Goal: Task Accomplishment & Management: Use online tool/utility

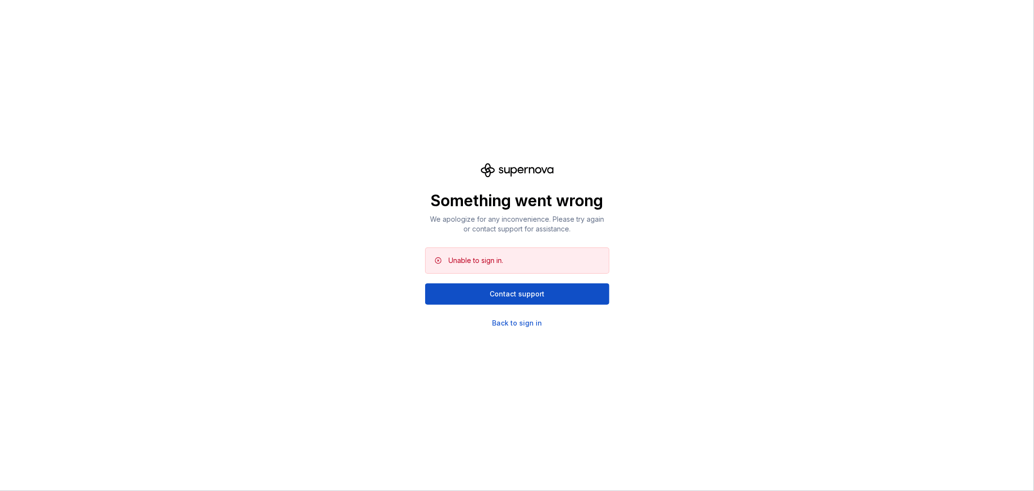
click at [146, 140] on div "Something went wrong We apologize for any inconvenience. Please try again or co…" at bounding box center [517, 245] width 1034 height 491
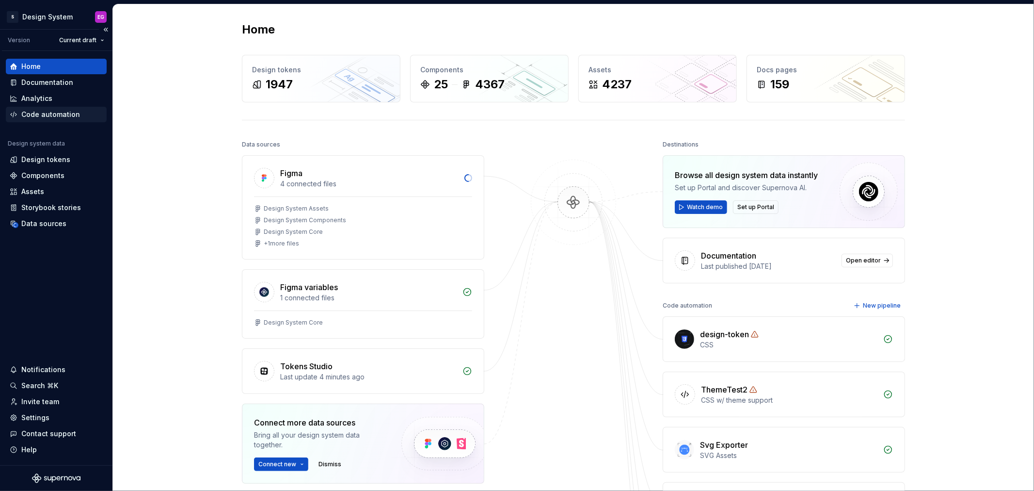
click at [56, 113] on div "Code automation" at bounding box center [50, 115] width 59 height 10
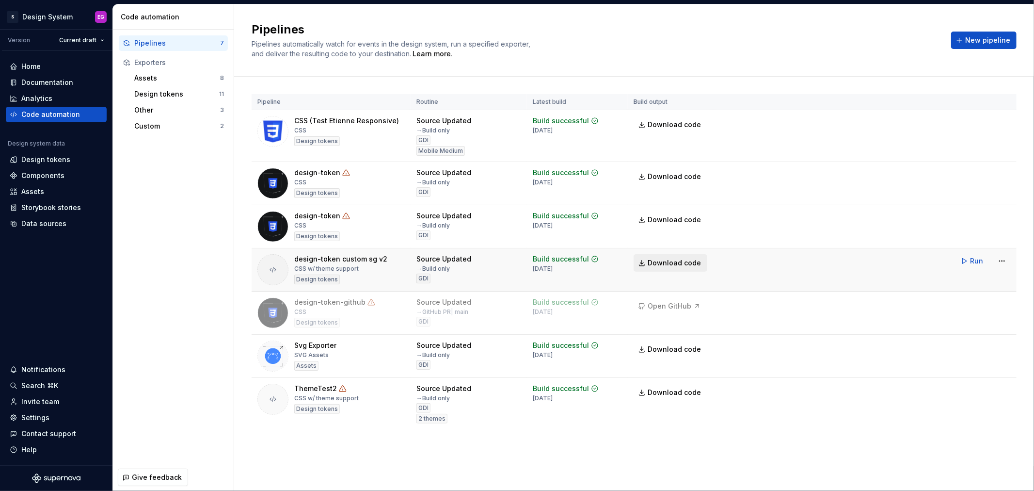
click at [684, 264] on span "Download code" at bounding box center [674, 263] width 53 height 10
click at [672, 124] on span "Download code" at bounding box center [674, 125] width 53 height 10
click at [672, 396] on span "Download code" at bounding box center [674, 392] width 53 height 10
click at [162, 238] on div "Pipelines 7 Exporters Assets 8 Design tokens 11 Other 3 Custom 2" at bounding box center [173, 247] width 121 height 434
click at [148, 97] on div "Design tokens" at bounding box center [176, 94] width 85 height 10
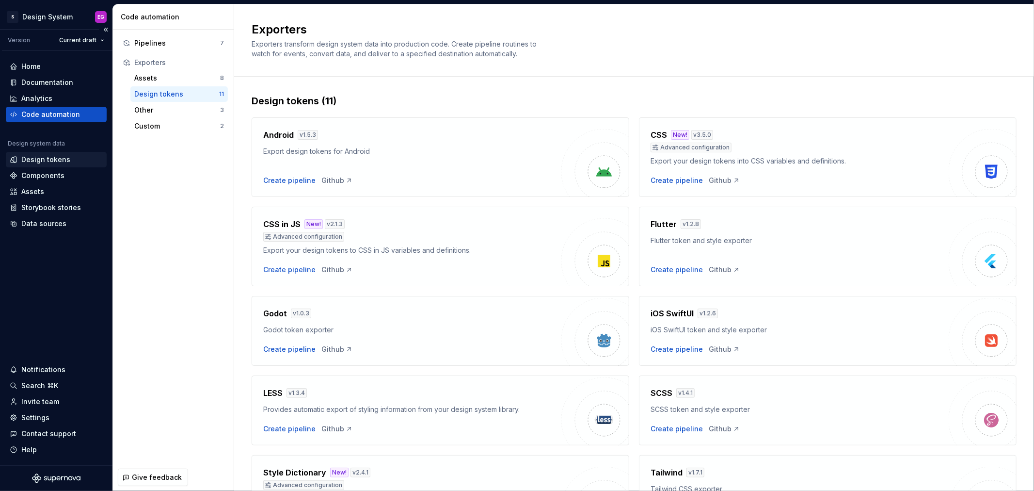
click at [34, 158] on div "Design tokens" at bounding box center [45, 160] width 49 height 10
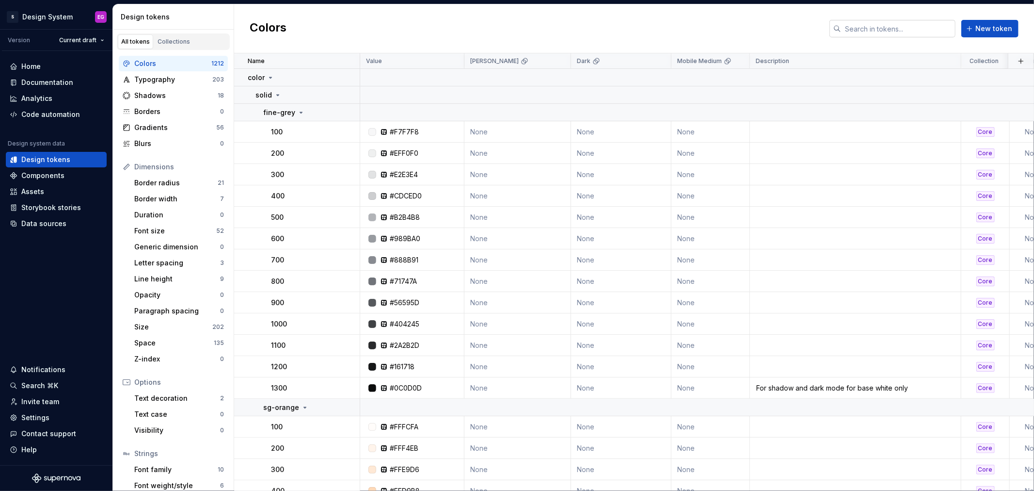
click at [876, 27] on input "text" at bounding box center [898, 28] width 114 height 17
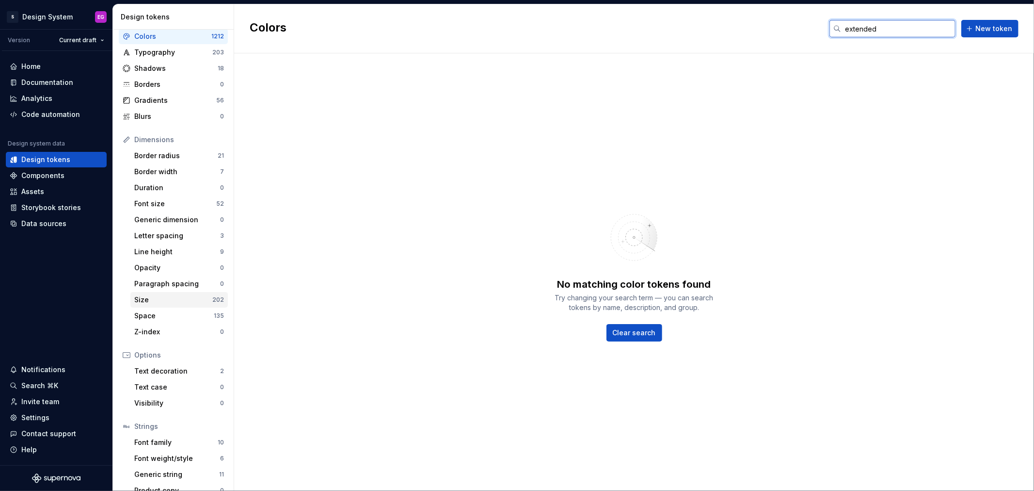
scroll to position [40, 0]
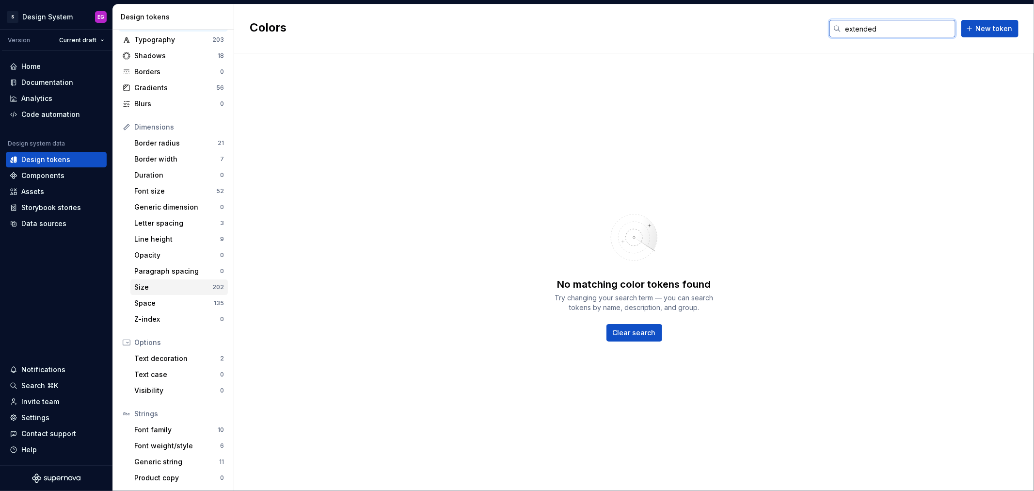
type input "extended"
click at [166, 285] on div "Size" at bounding box center [173, 287] width 78 height 10
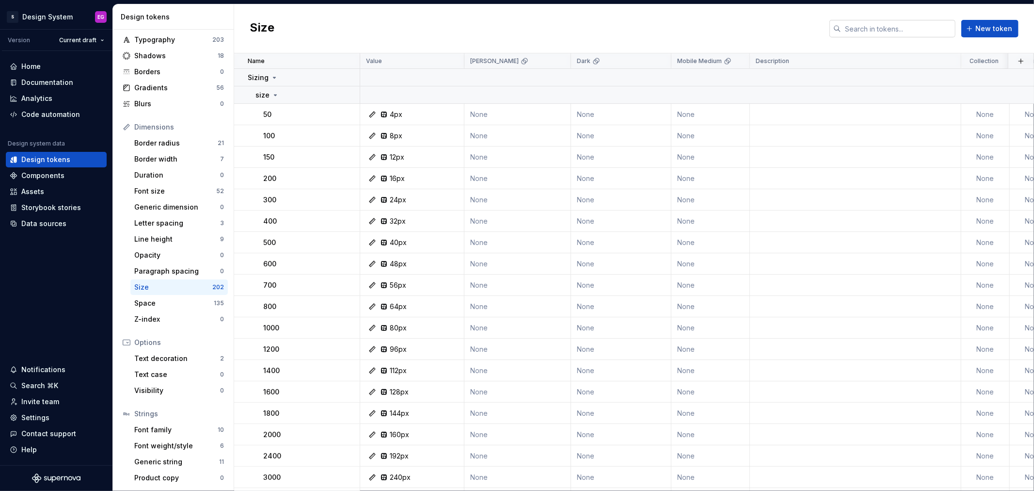
click at [878, 22] on input "text" at bounding box center [898, 28] width 114 height 17
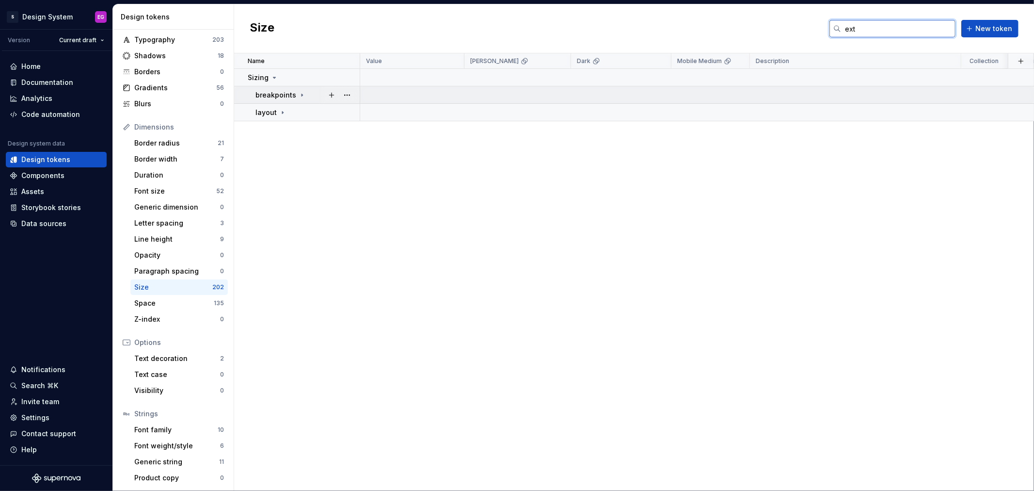
type input "ext"
click at [298, 93] on icon at bounding box center [302, 95] width 8 height 8
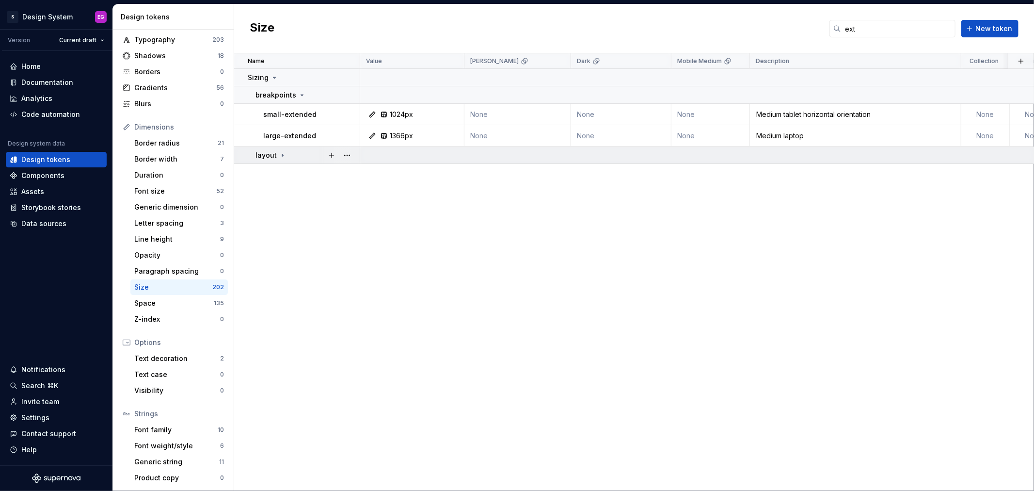
click at [280, 152] on icon at bounding box center [283, 155] width 8 height 8
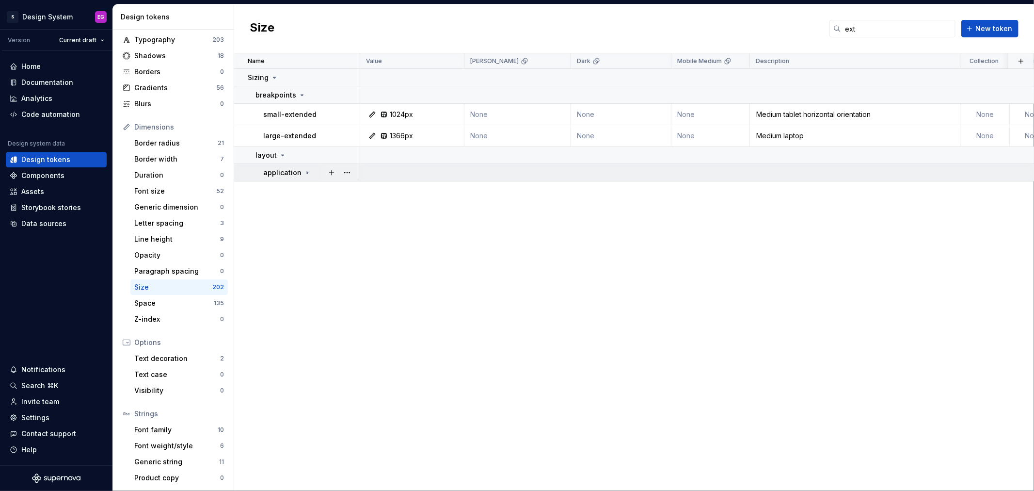
click at [306, 171] on icon at bounding box center [308, 173] width 8 height 8
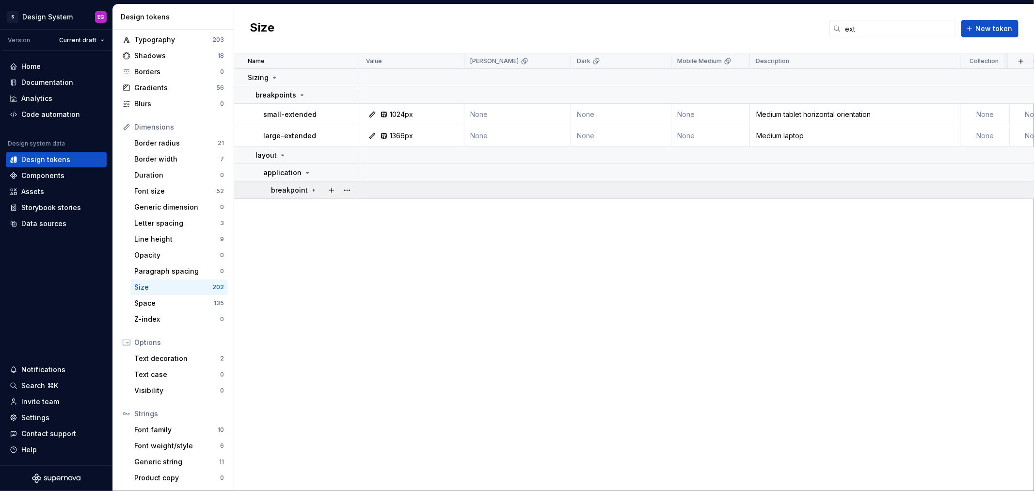
click at [310, 191] on icon at bounding box center [314, 190] width 8 height 8
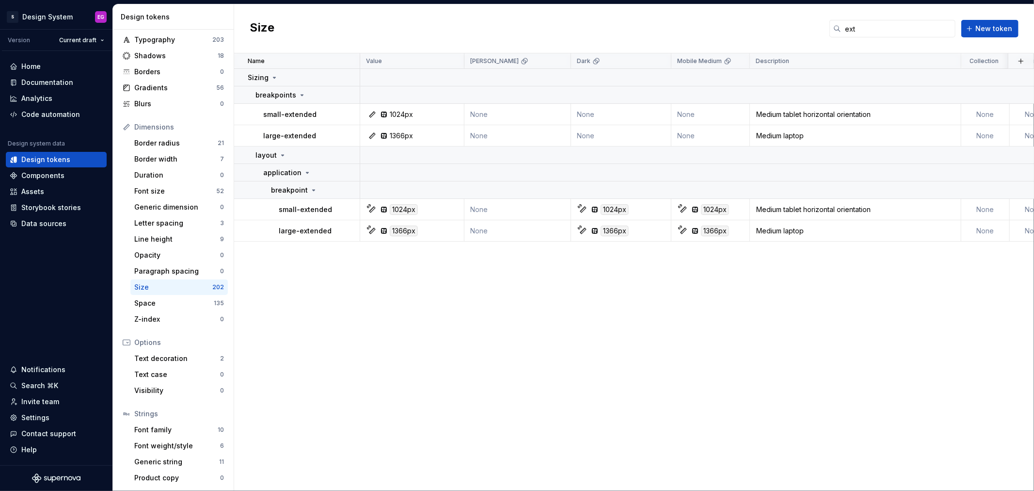
click at [509, 345] on div "Name Value [PERSON_NAME] Dark Mobile Medium Description Collection Token set La…" at bounding box center [634, 271] width 800 height 437
click at [41, 113] on div "Code automation" at bounding box center [50, 115] width 59 height 10
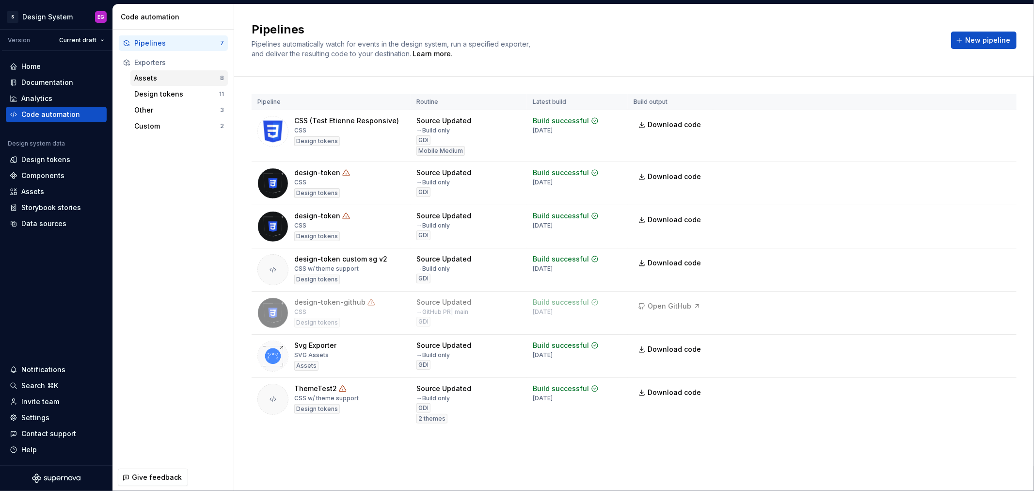
click at [161, 81] on div "Assets" at bounding box center [177, 78] width 86 height 10
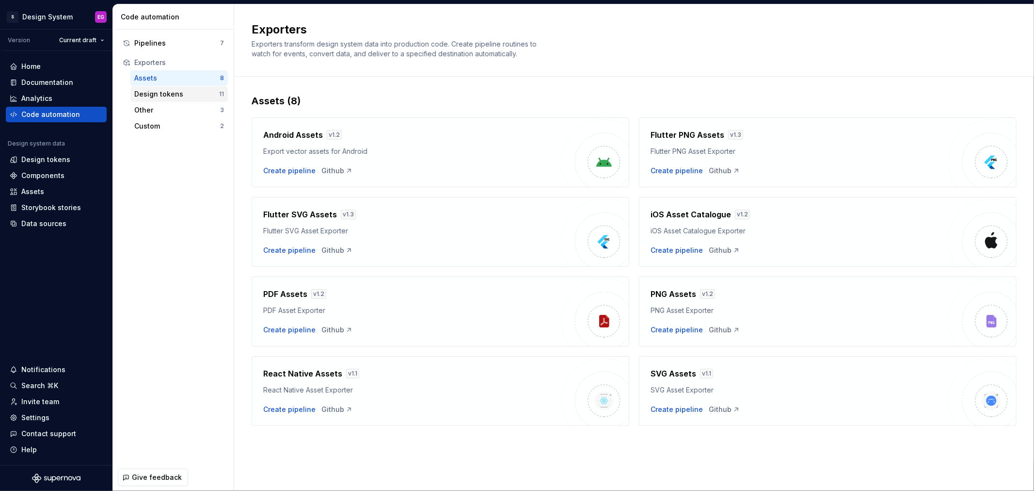
click at [163, 95] on div "Design tokens" at bounding box center [176, 94] width 85 height 10
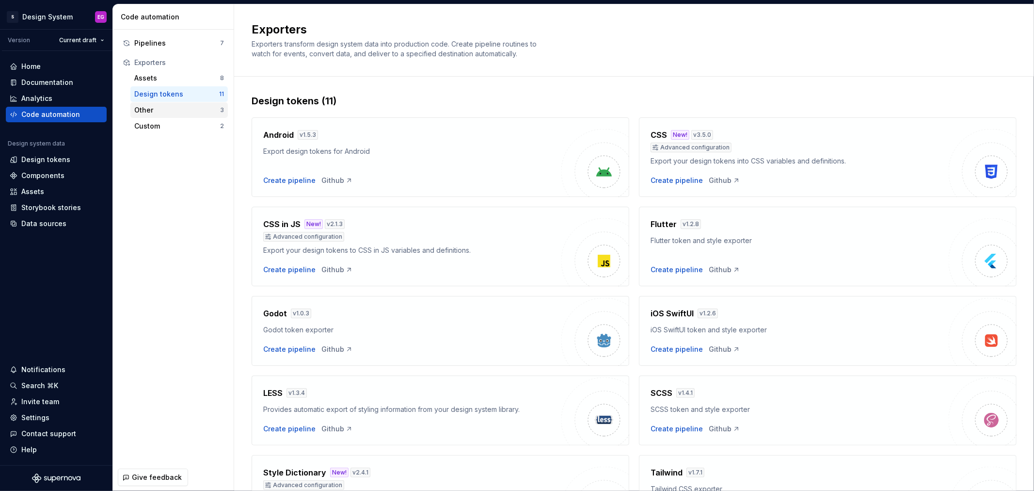
click at [162, 116] on div "Other 3" at bounding box center [178, 110] width 97 height 16
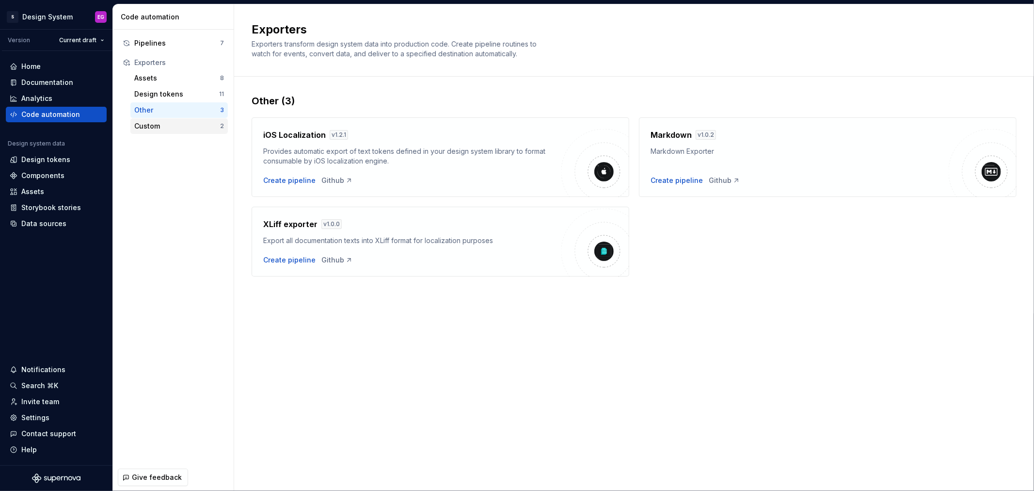
click at [165, 129] on div "Custom" at bounding box center [177, 126] width 86 height 10
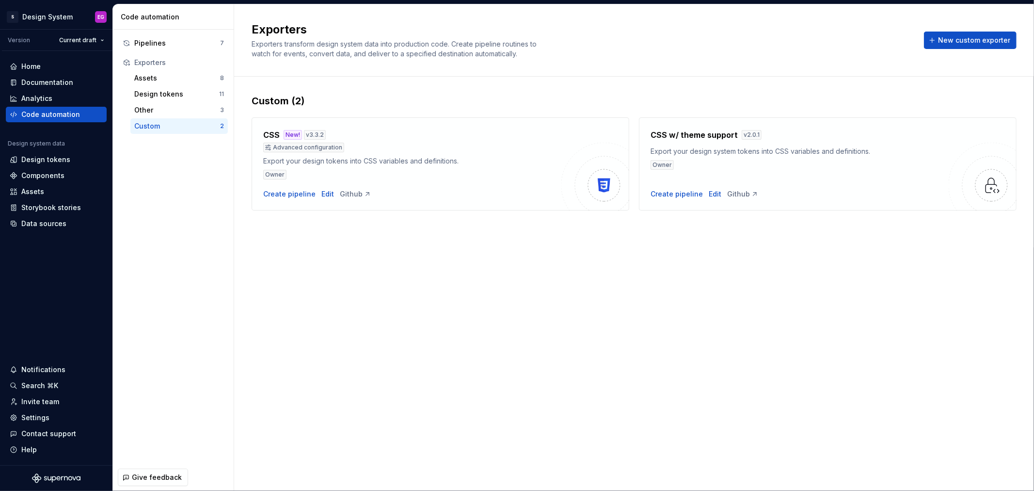
click at [158, 60] on div "Exporters" at bounding box center [179, 63] width 90 height 10
click at [715, 192] on div "Edit" at bounding box center [715, 194] width 13 height 10
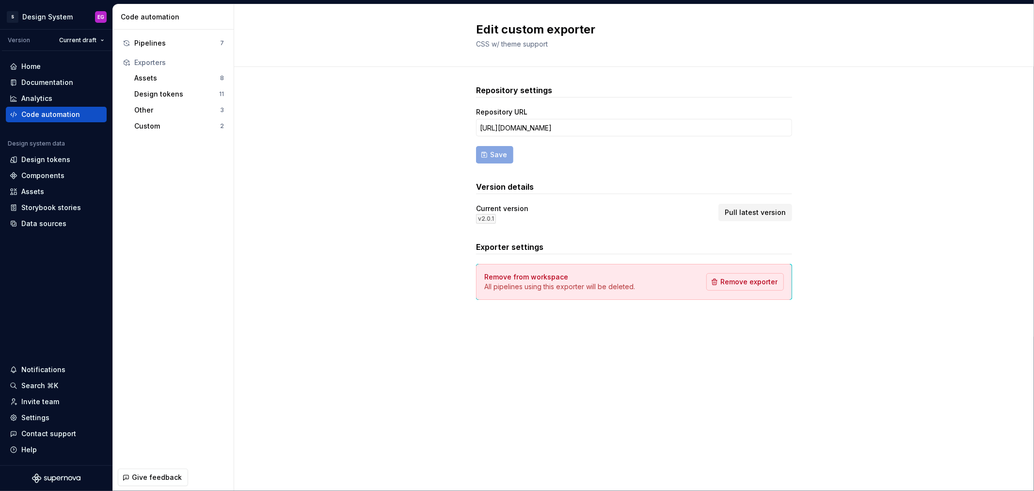
click at [326, 151] on div "Repository settings Repository URL [URL][DOMAIN_NAME] Save Version details Curr…" at bounding box center [634, 202] width 800 height 270
click at [157, 117] on div "Other 3" at bounding box center [178, 110] width 97 height 16
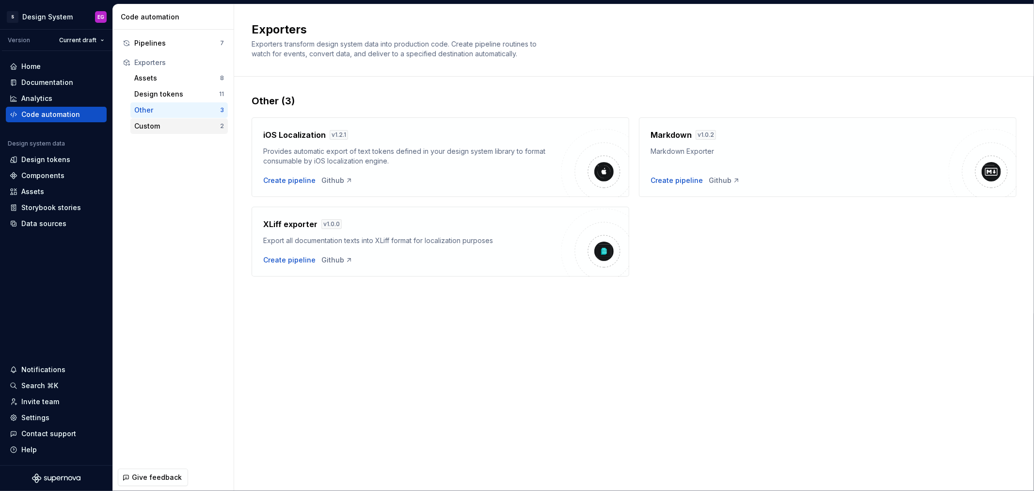
click at [152, 127] on div "Custom" at bounding box center [177, 126] width 86 height 10
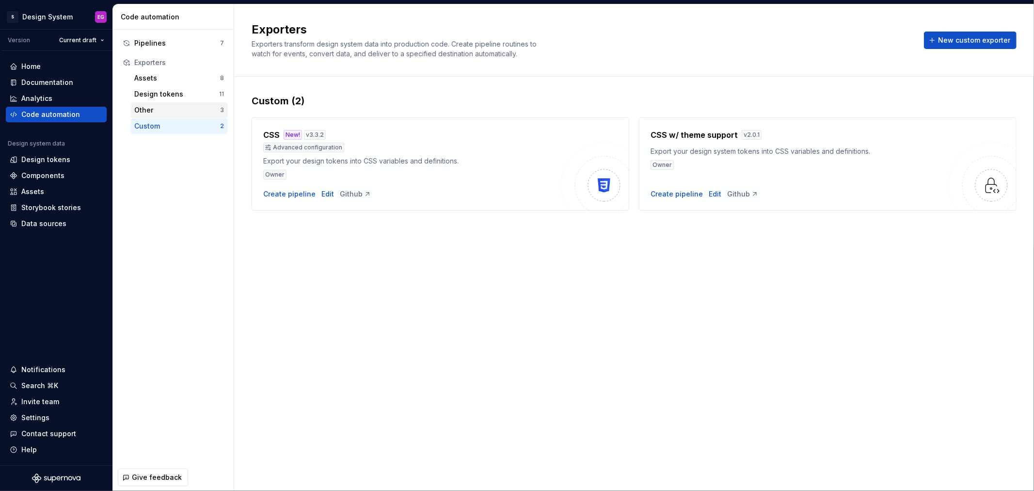
click at [157, 110] on div "Other" at bounding box center [177, 110] width 86 height 10
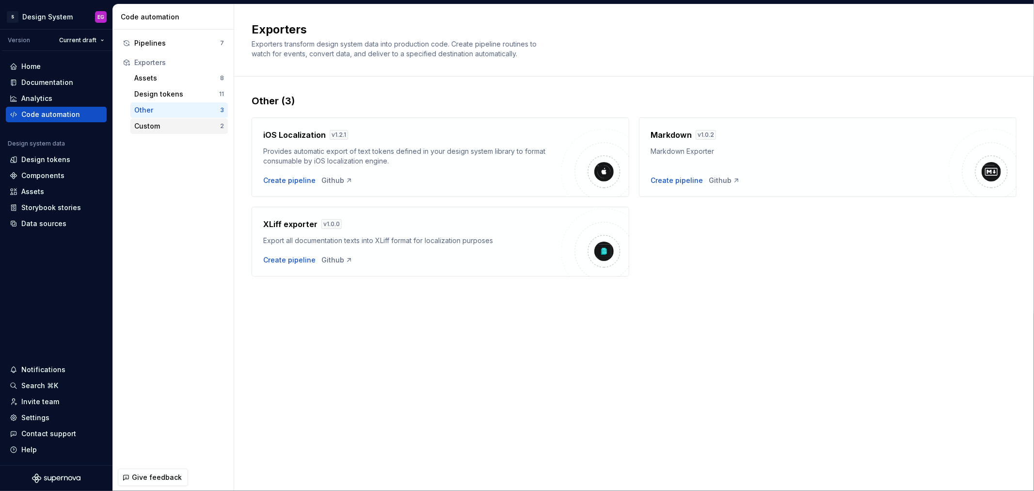
click at [159, 125] on div "Custom" at bounding box center [177, 126] width 86 height 10
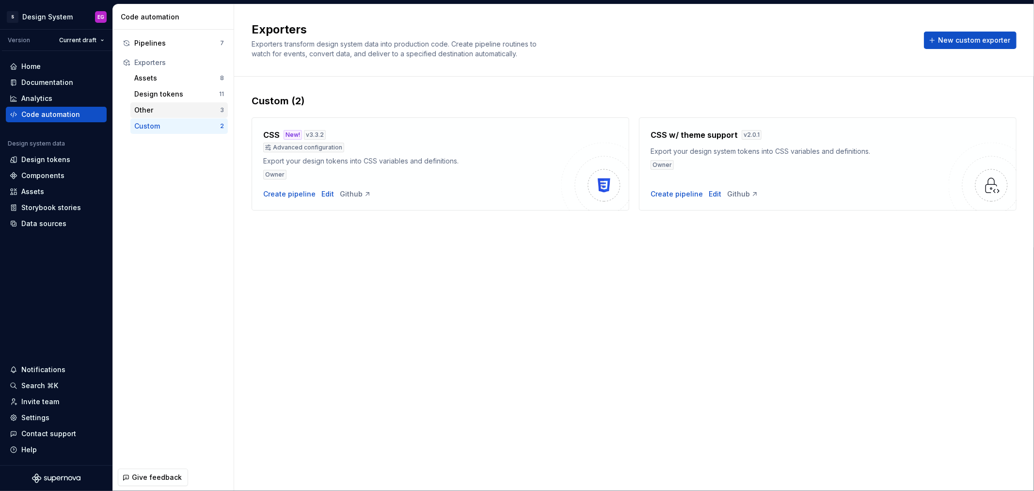
click at [159, 112] on div "Other" at bounding box center [177, 110] width 86 height 10
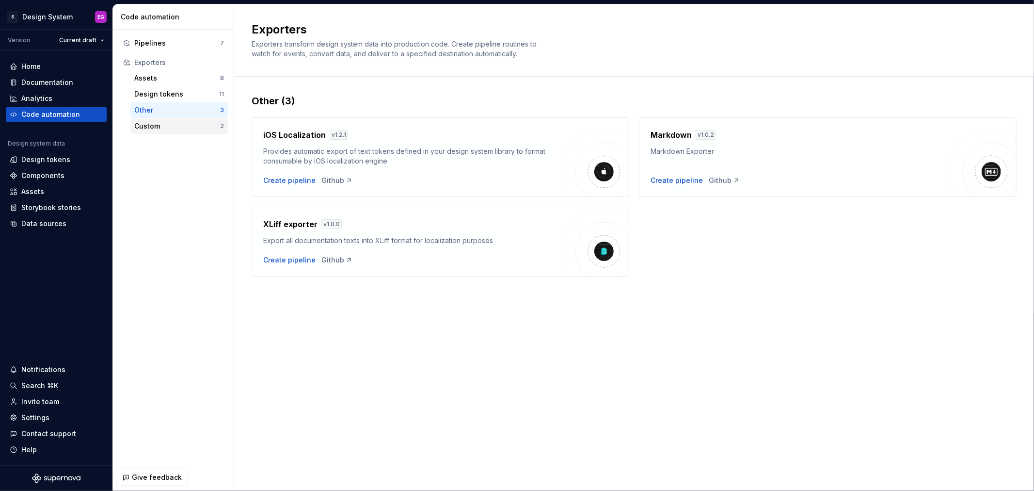
click at [155, 127] on div "Custom" at bounding box center [177, 126] width 86 height 10
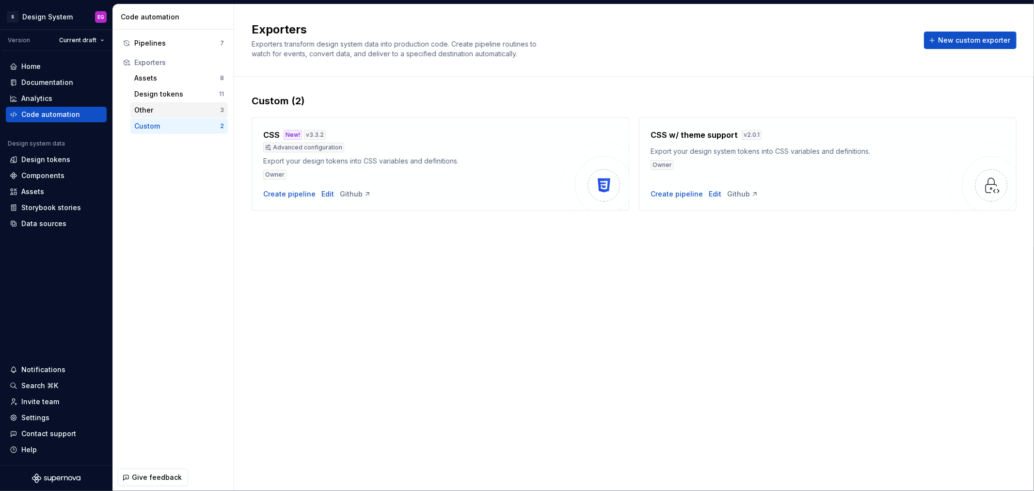
click at [158, 115] on div "Other 3" at bounding box center [178, 110] width 97 height 16
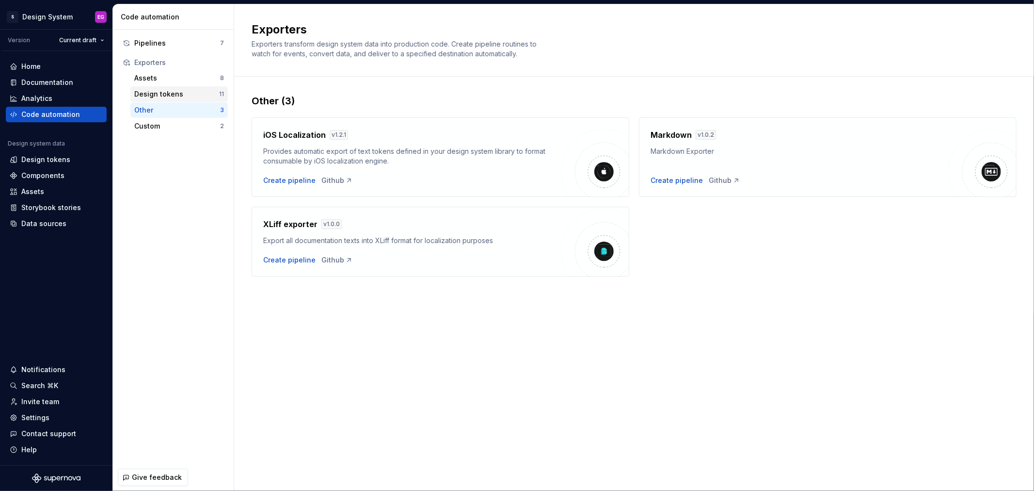
click at [161, 97] on div "Design tokens" at bounding box center [176, 94] width 85 height 10
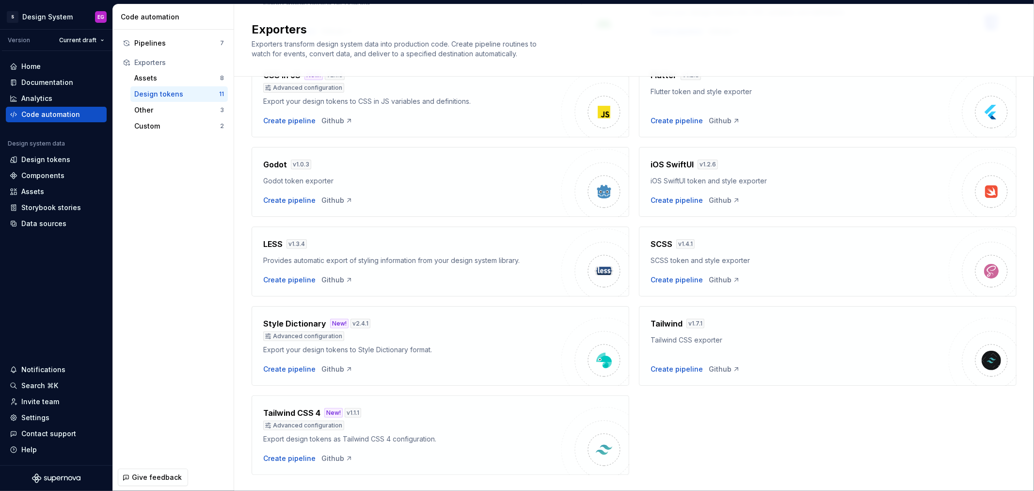
scroll to position [161, 0]
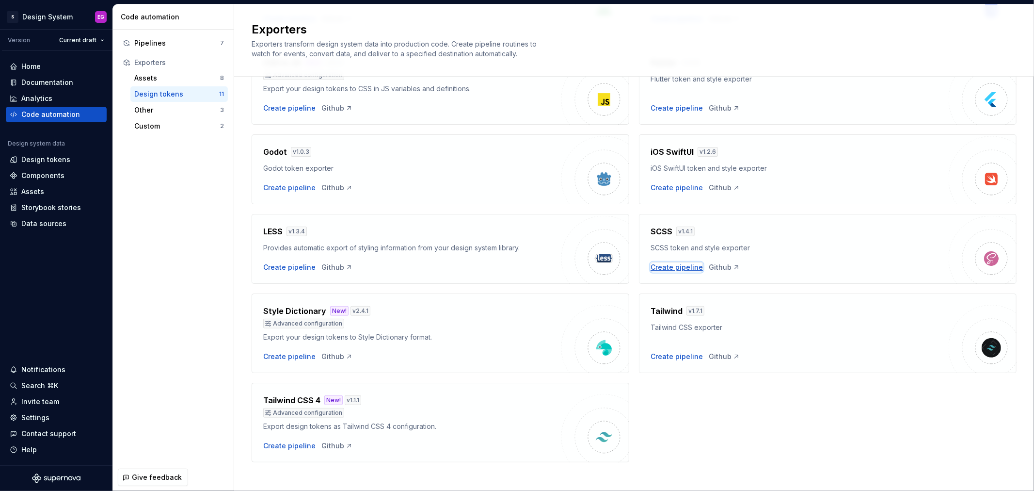
click at [664, 264] on div "Create pipeline" at bounding box center [677, 267] width 52 height 10
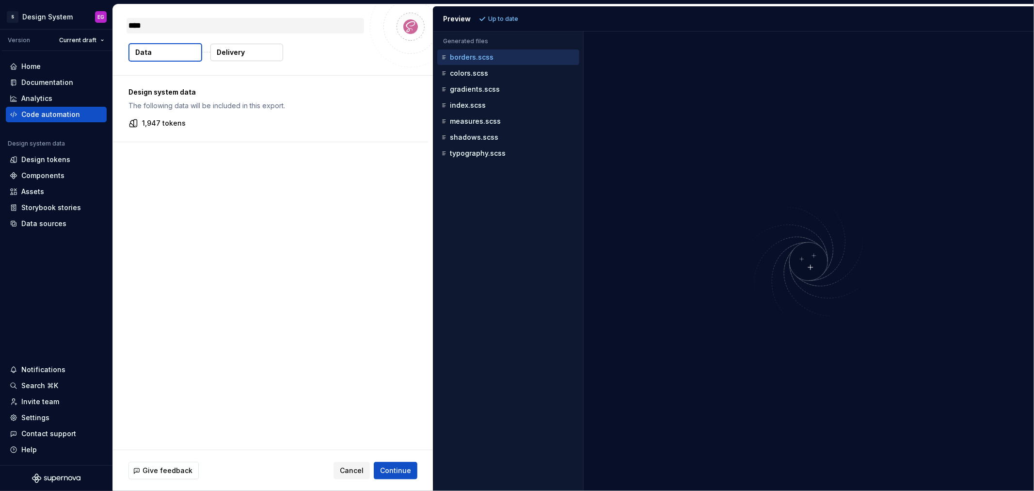
click at [157, 27] on textarea "****" at bounding box center [246, 26] width 238 height 16
type textarea "*"
type textarea "*****"
type textarea "*"
type textarea "******"
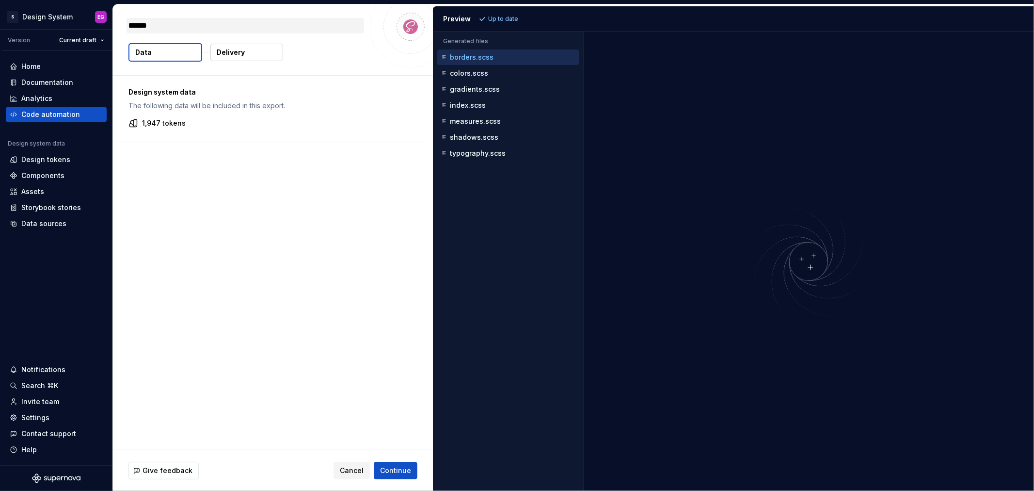
type textarea "*"
type textarea "*******"
type textarea "*"
type textarea "********"
type textarea "*"
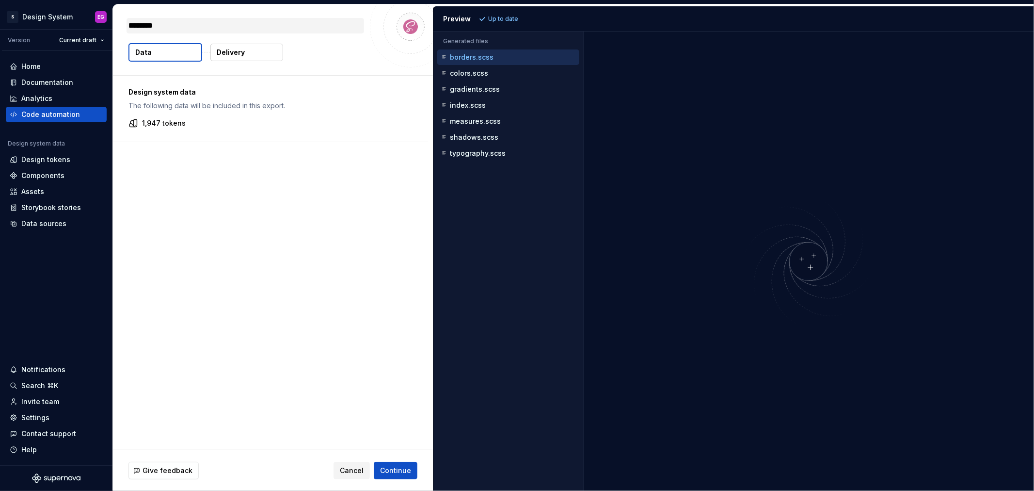
type textarea "*********"
type textarea "*"
type textarea "*********"
type textarea "*"
type textarea "**********"
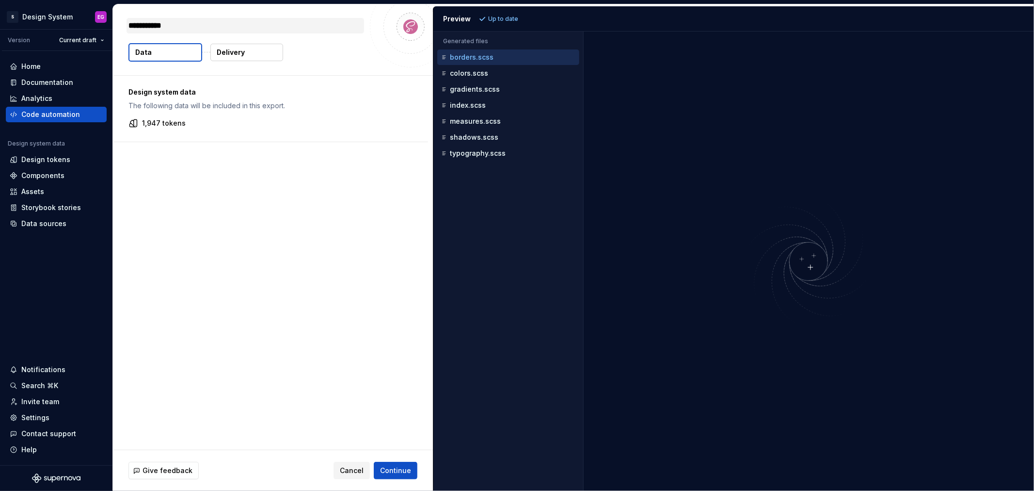
type textarea "*"
type textarea "**********"
type textarea "*"
type textarea "**********"
type textarea "*"
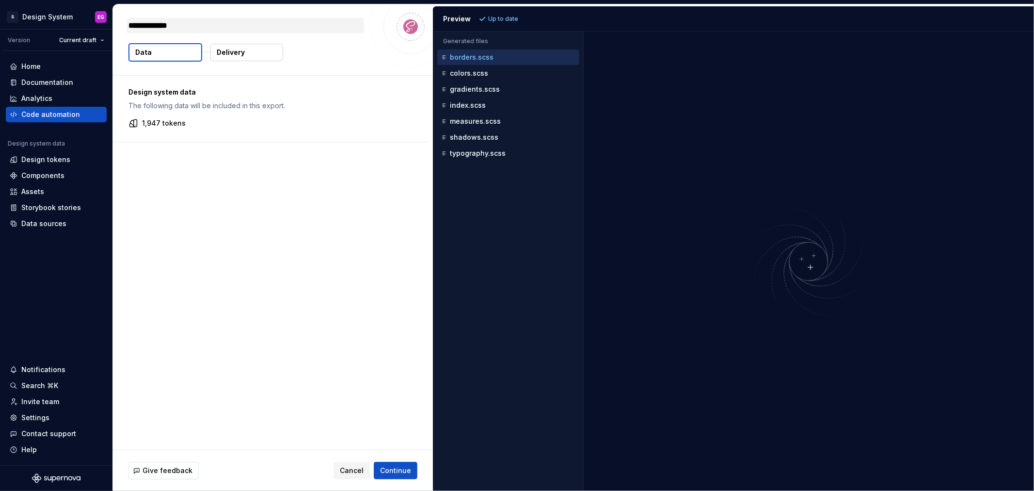
type textarea "**********"
type textarea "*"
type textarea "**********"
type textarea "*"
type textarea "**********"
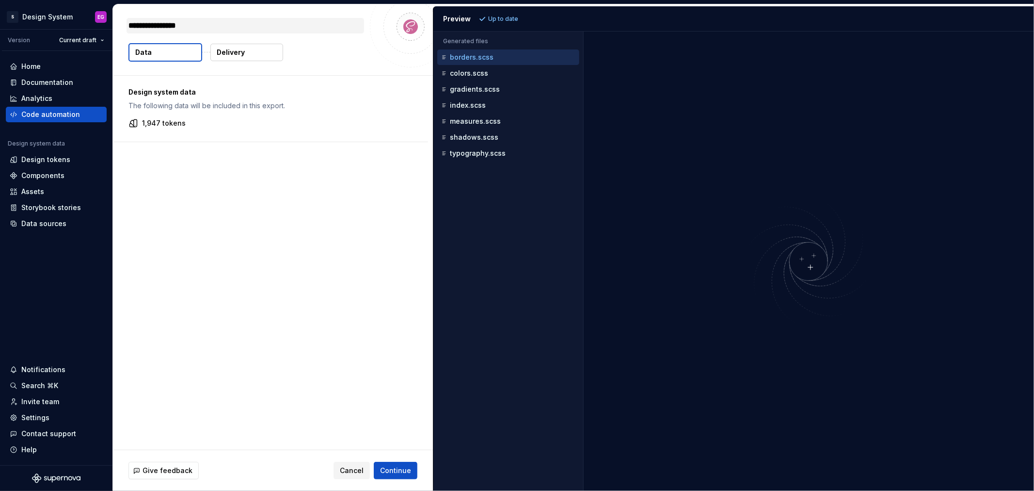
type textarea "*"
type textarea "**********"
click at [471, 68] on button "colors.scss" at bounding box center [508, 73] width 142 height 11
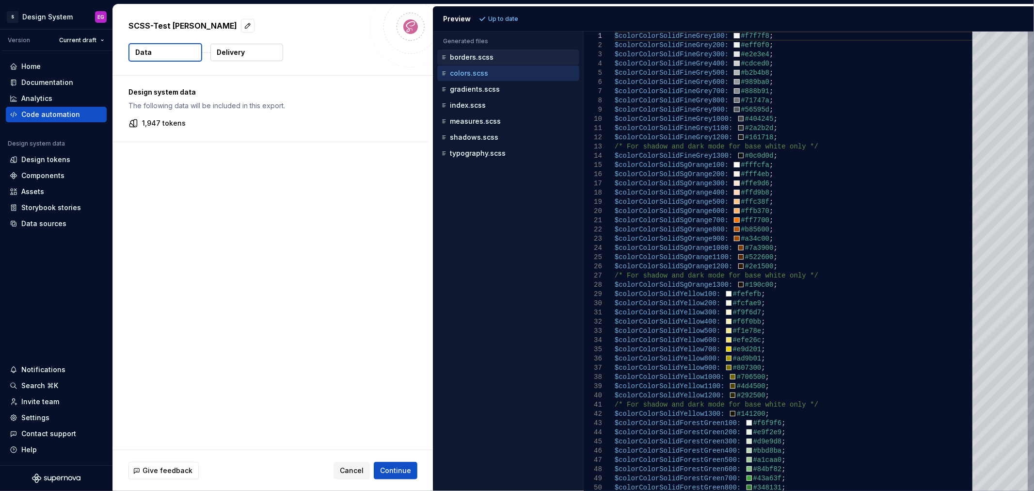
click at [474, 52] on div "borders.scss" at bounding box center [509, 57] width 140 height 10
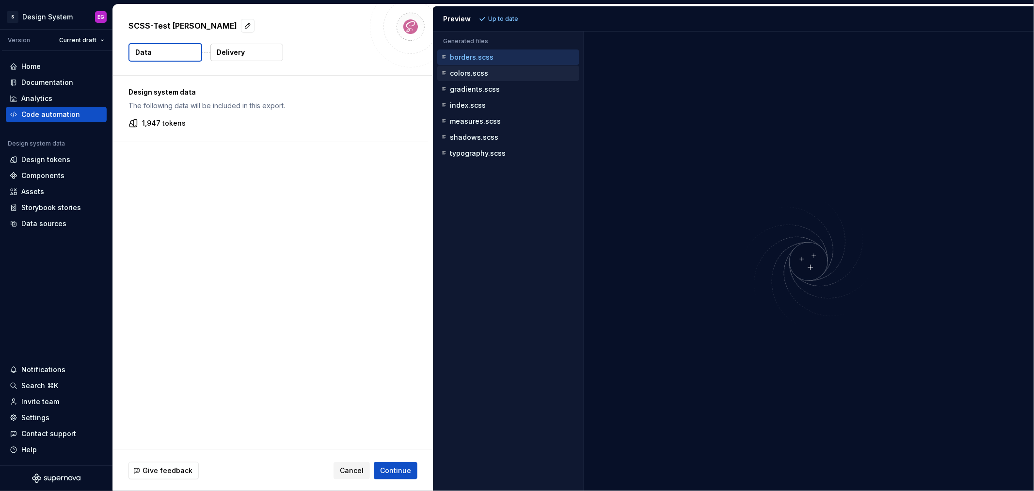
click at [474, 69] on div "colors.scss" at bounding box center [509, 73] width 140 height 10
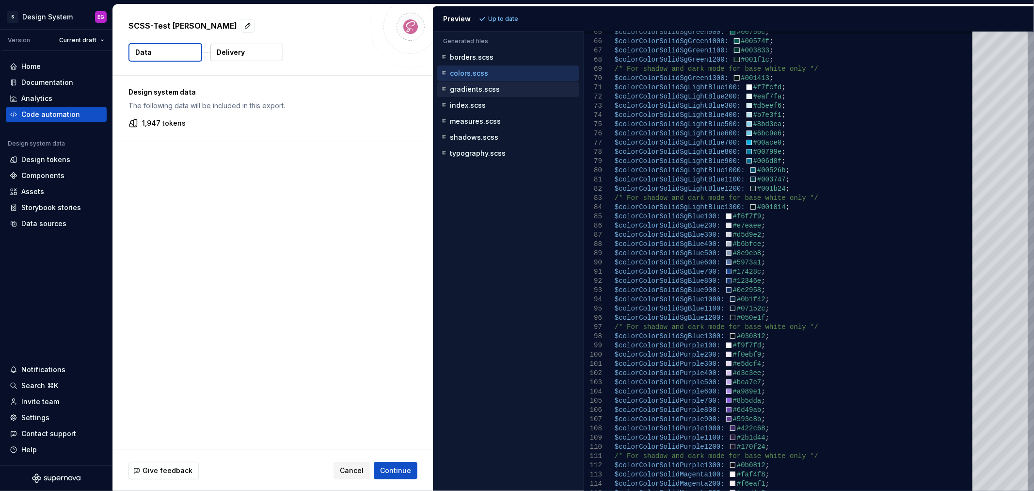
click at [463, 89] on p "gradients.scss" at bounding box center [475, 89] width 50 height 8
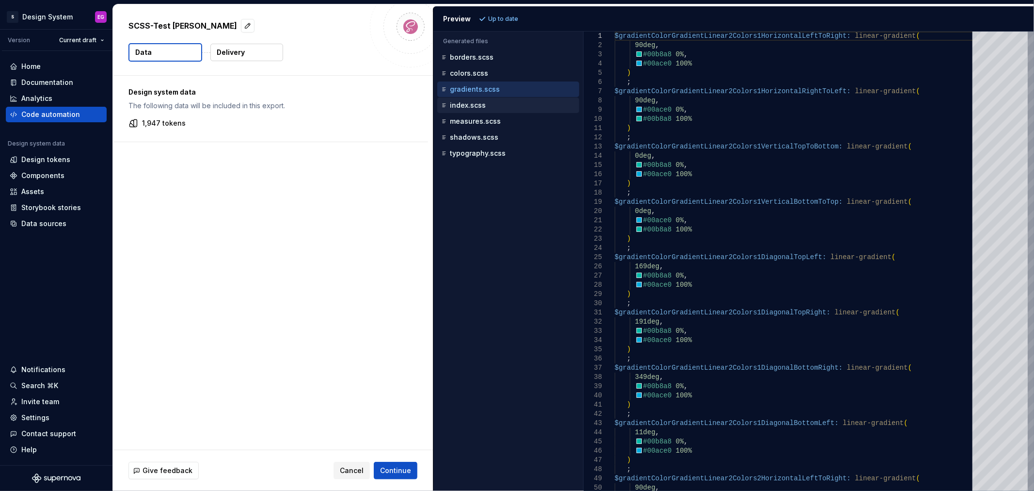
click at [468, 104] on p "index.scss" at bounding box center [468, 105] width 36 height 8
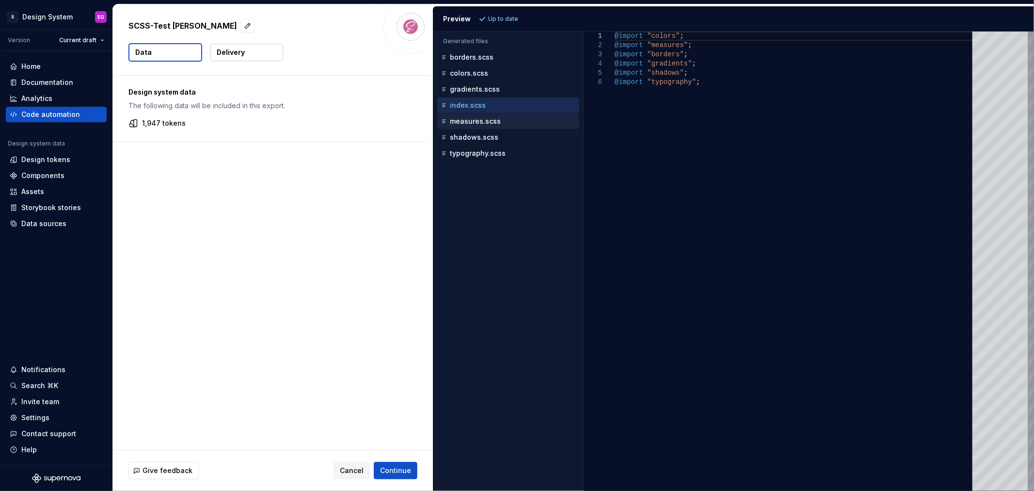
click at [473, 121] on p "measures.scss" at bounding box center [475, 121] width 51 height 8
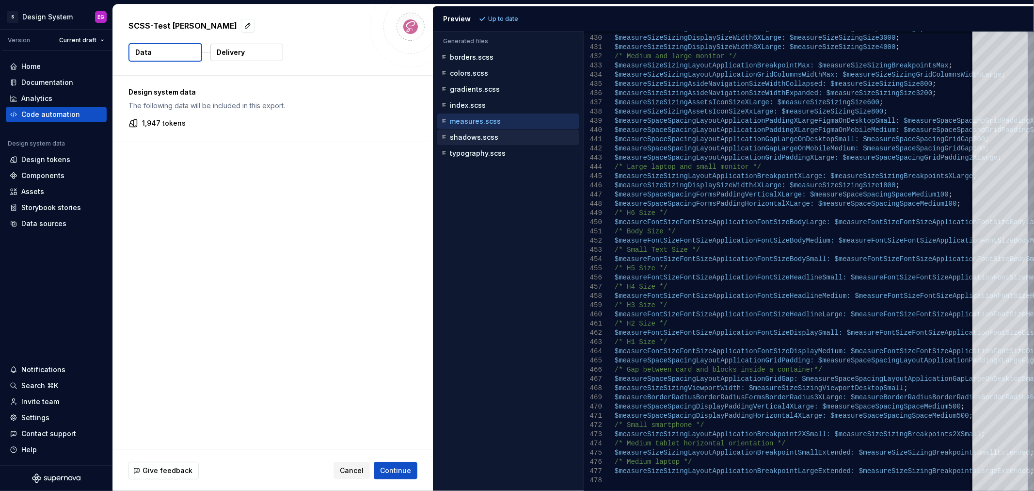
click at [479, 138] on p "shadows.scss" at bounding box center [474, 137] width 48 height 8
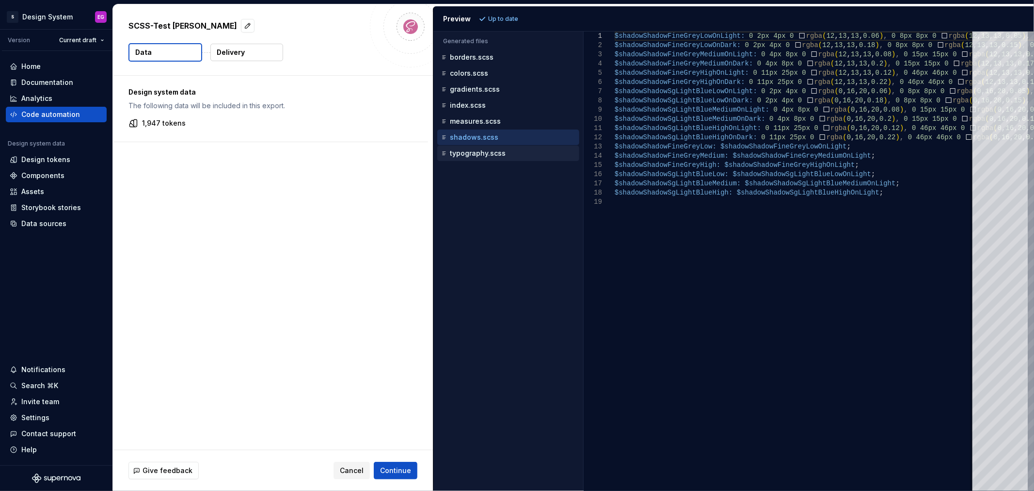
click at [469, 149] on div "typography.scss" at bounding box center [509, 153] width 140 height 10
type textarea "**********"
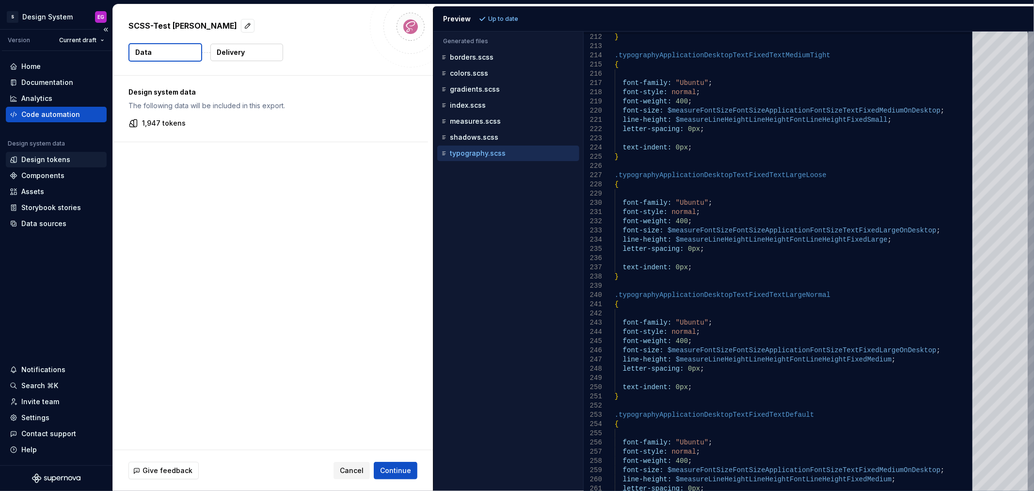
click at [46, 157] on div "Design tokens" at bounding box center [45, 160] width 49 height 10
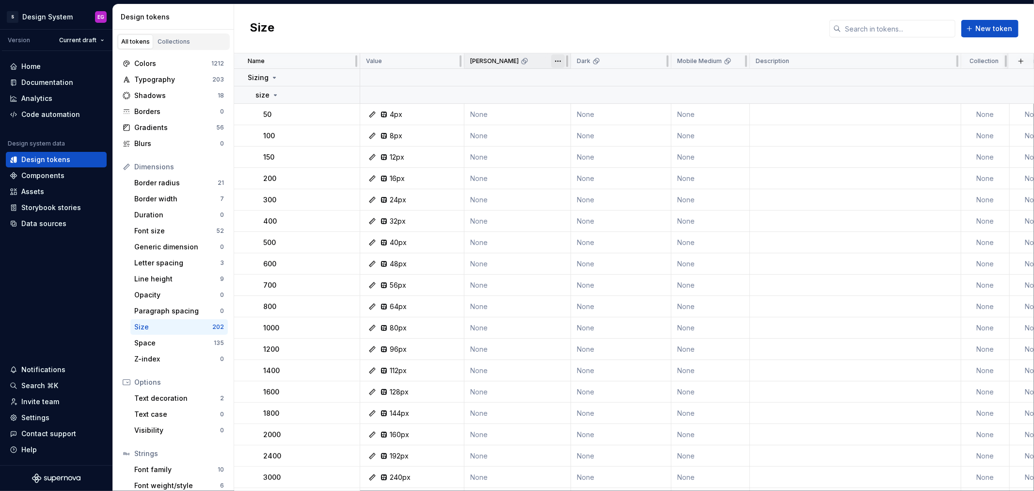
click at [560, 62] on html "S Design System EG Version Current draft Home Documentation Analytics Code auto…" at bounding box center [517, 245] width 1034 height 491
click at [511, 29] on html "S Design System EG Version Current draft Home Documentation Analytics Code auto…" at bounding box center [517, 245] width 1034 height 491
click at [158, 65] on div "Colors" at bounding box center [172, 64] width 77 height 10
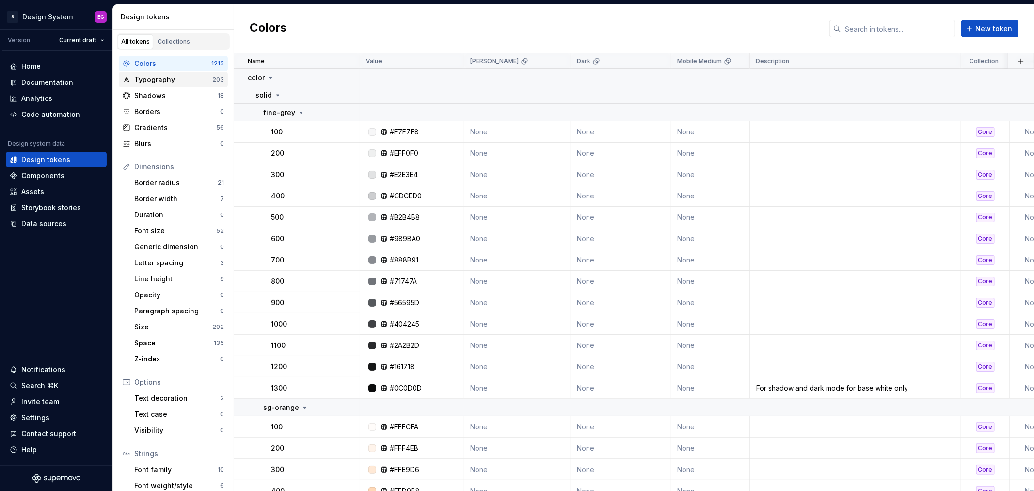
click at [161, 80] on div "Typography" at bounding box center [173, 80] width 78 height 10
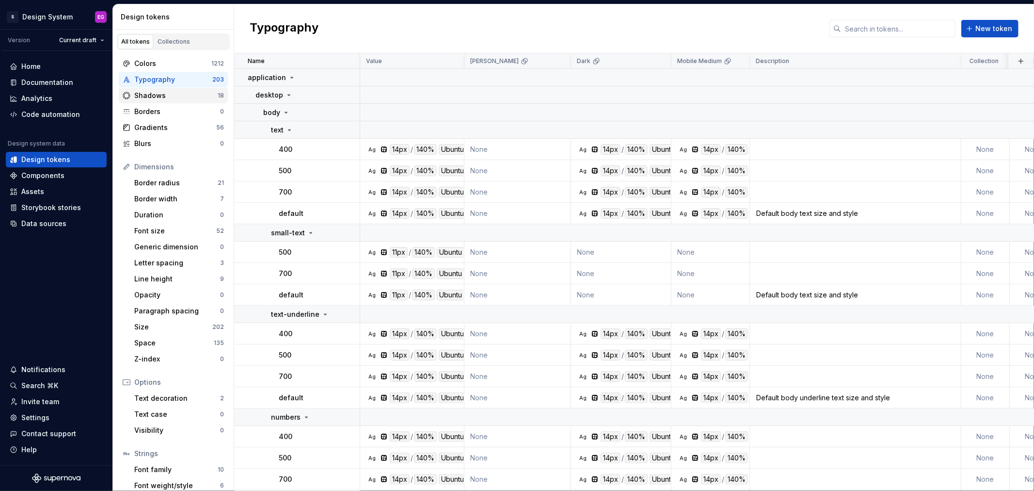
click at [161, 94] on div "Shadows" at bounding box center [175, 96] width 83 height 10
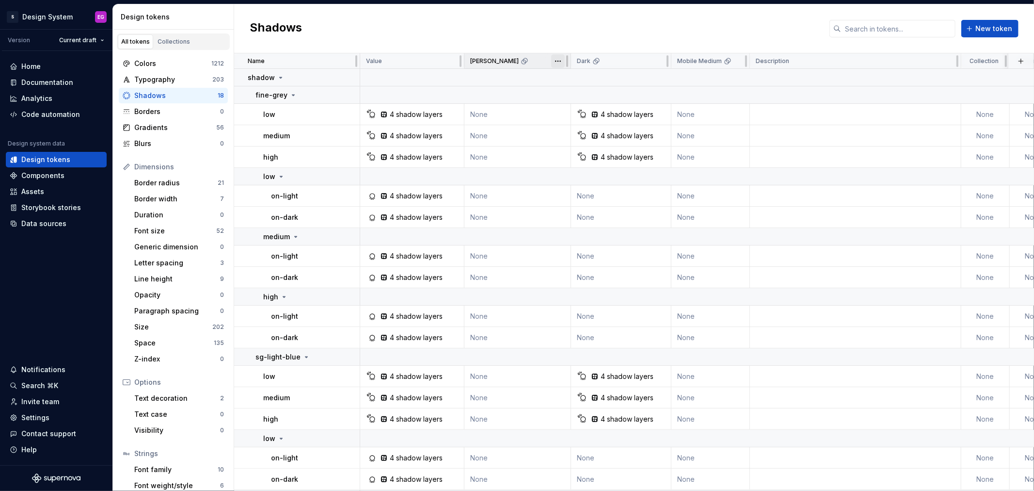
click at [559, 64] on html "S Design System EG Version Current draft Home Documentation Analytics Code auto…" at bounding box center [517, 245] width 1034 height 491
click at [576, 132] on span "Delete theme" at bounding box center [600, 135] width 63 height 10
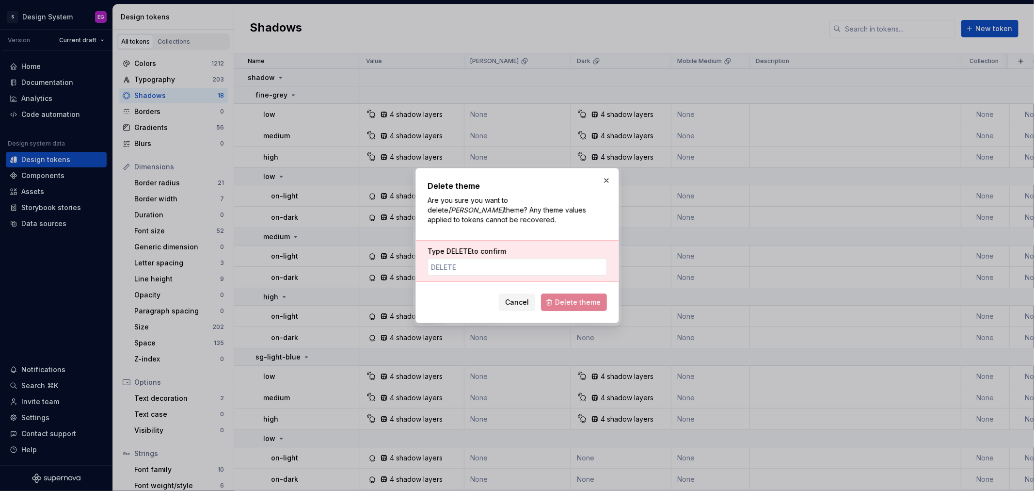
click at [510, 271] on div "Type DELETE to confirm" at bounding box center [517, 261] width 203 height 42
click at [509, 266] on input "Type DELETE to confirm" at bounding box center [517, 266] width 179 height 17
type input "DELETE"
click at [568, 299] on span "Delete theme" at bounding box center [578, 302] width 46 height 10
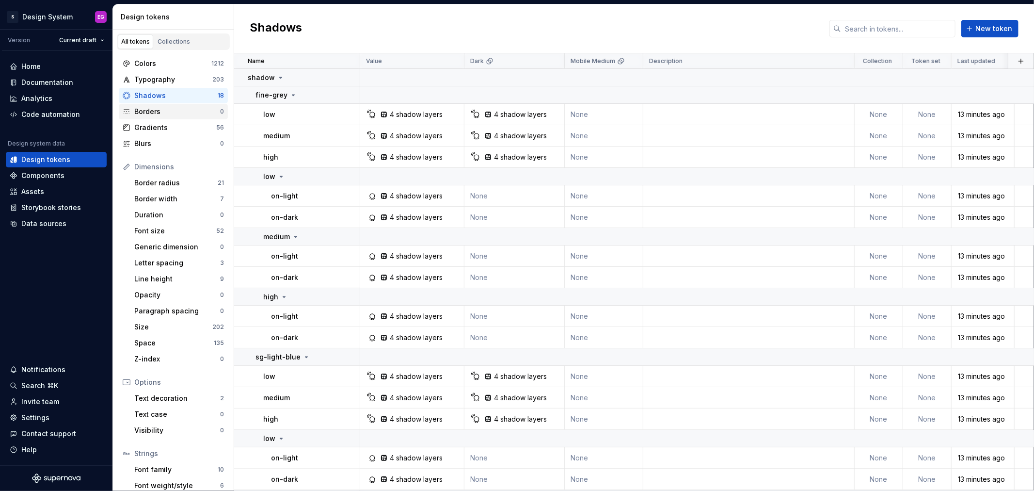
click at [156, 114] on div "Borders" at bounding box center [177, 112] width 86 height 10
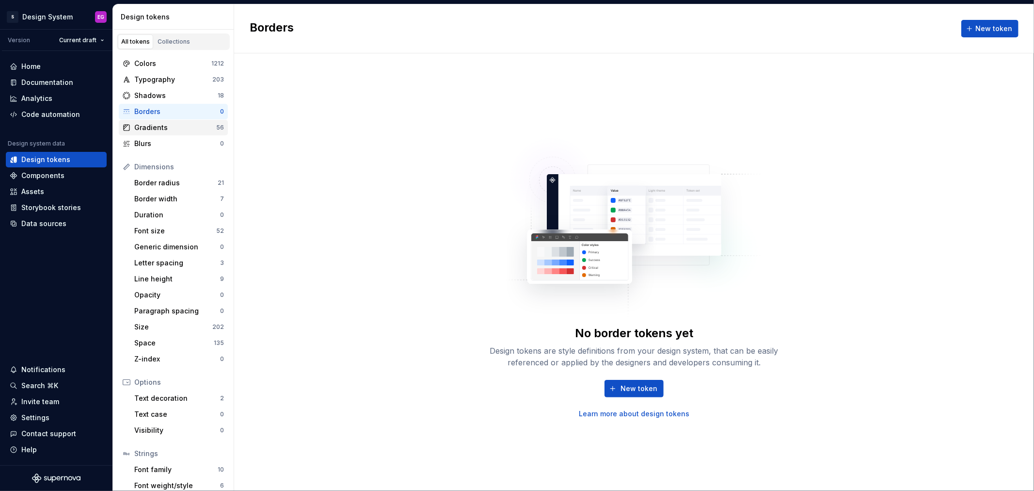
click at [154, 127] on div "Gradients" at bounding box center [175, 128] width 82 height 10
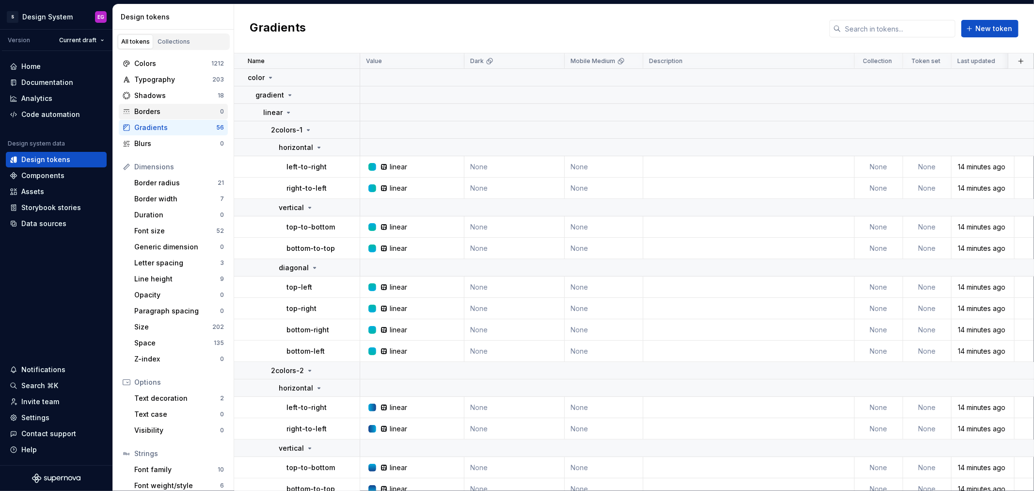
click at [152, 112] on div "Borders" at bounding box center [177, 112] width 86 height 10
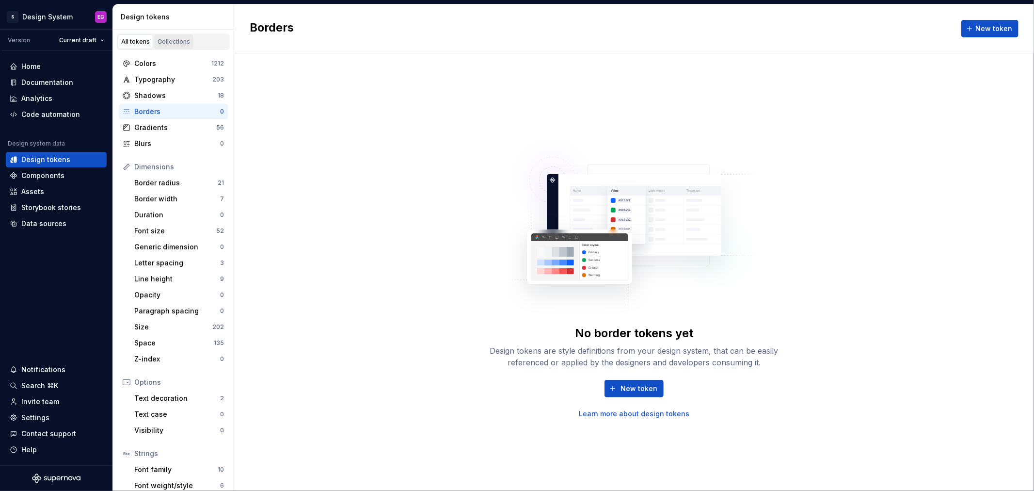
click at [161, 39] on div "Collections" at bounding box center [174, 42] width 32 height 8
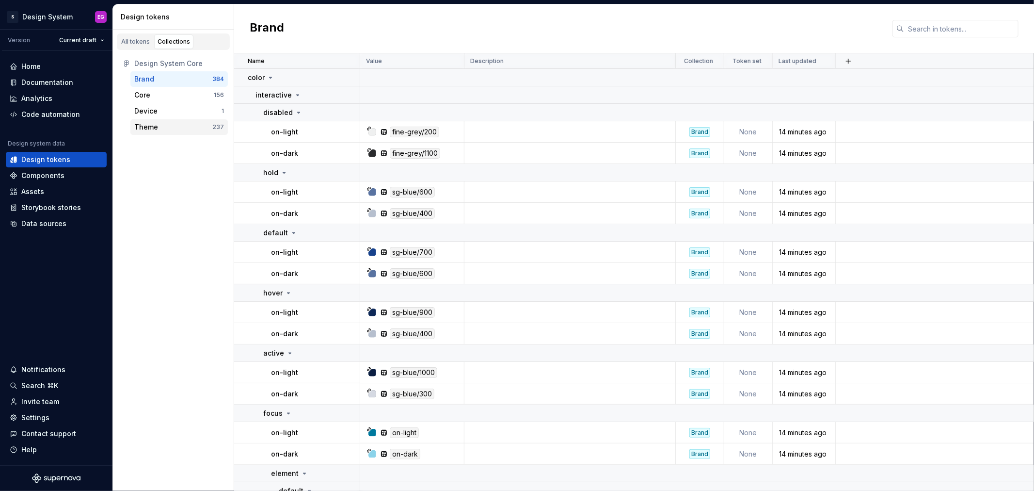
click at [146, 127] on div "Theme" at bounding box center [146, 127] width 24 height 10
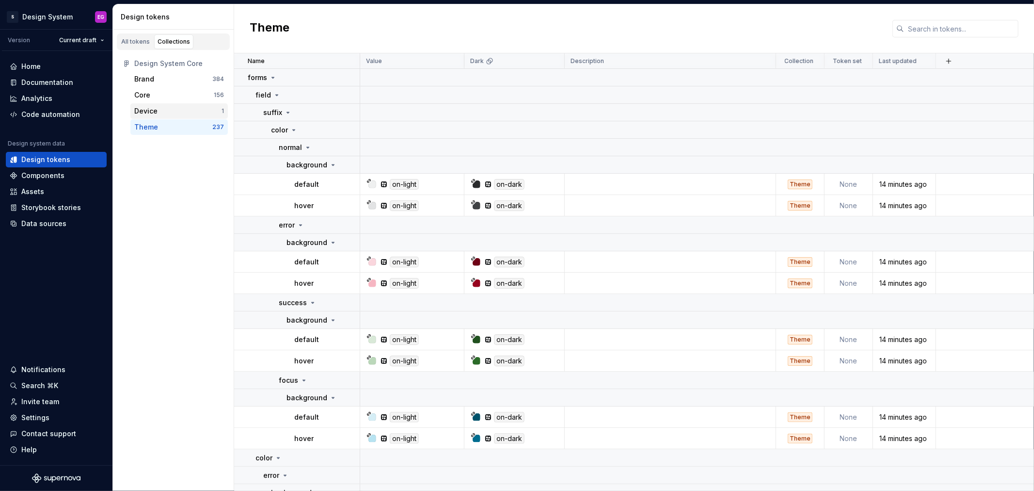
click at [149, 107] on div "Device" at bounding box center [145, 111] width 23 height 10
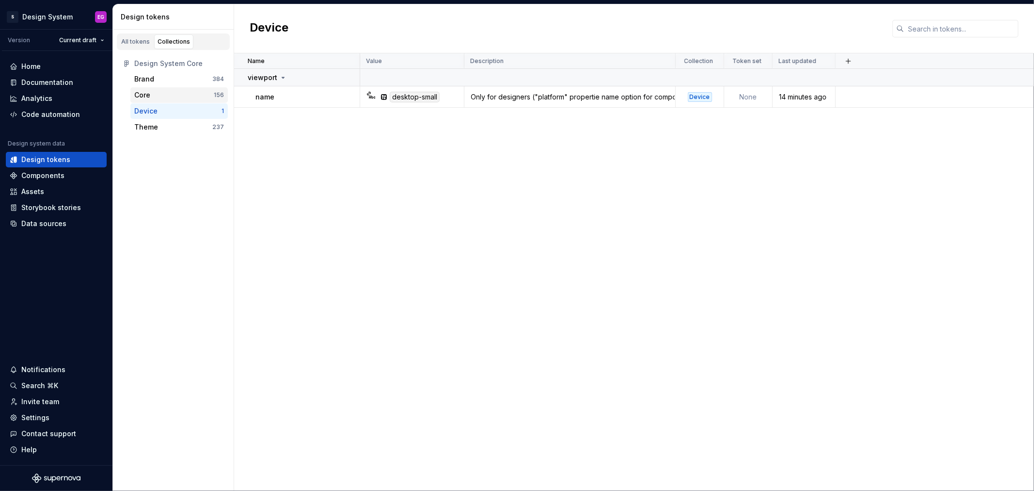
click at [153, 93] on div "Core" at bounding box center [174, 95] width 80 height 10
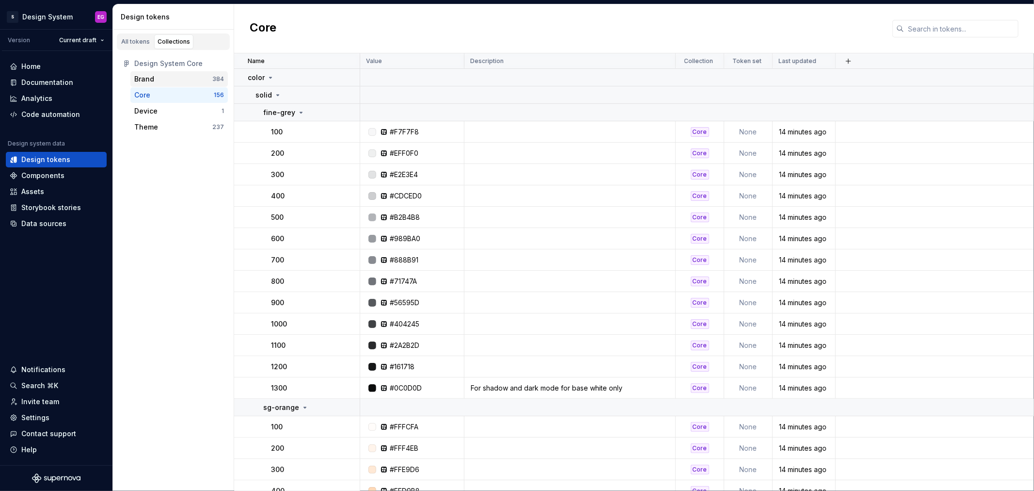
click at [155, 79] on div "Brand" at bounding box center [173, 79] width 78 height 10
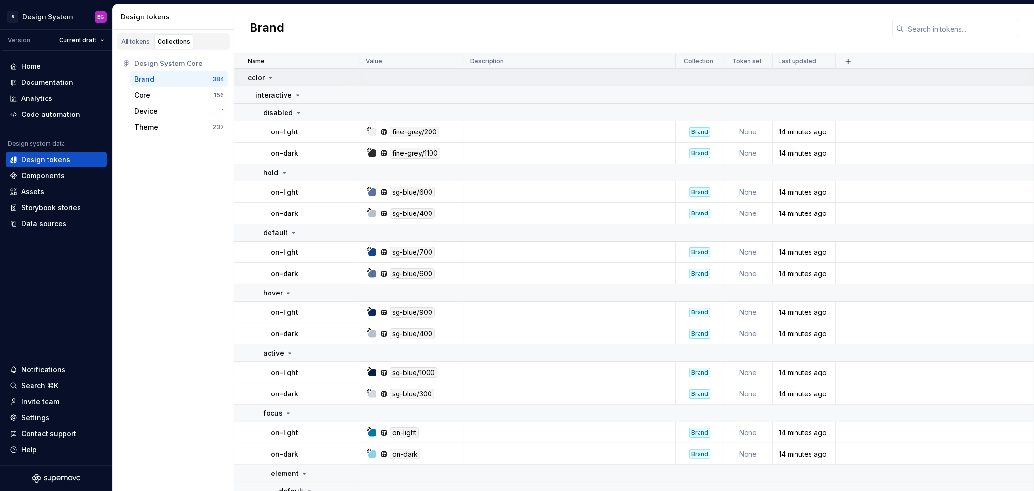
click at [241, 78] on td "color" at bounding box center [297, 77] width 126 height 17
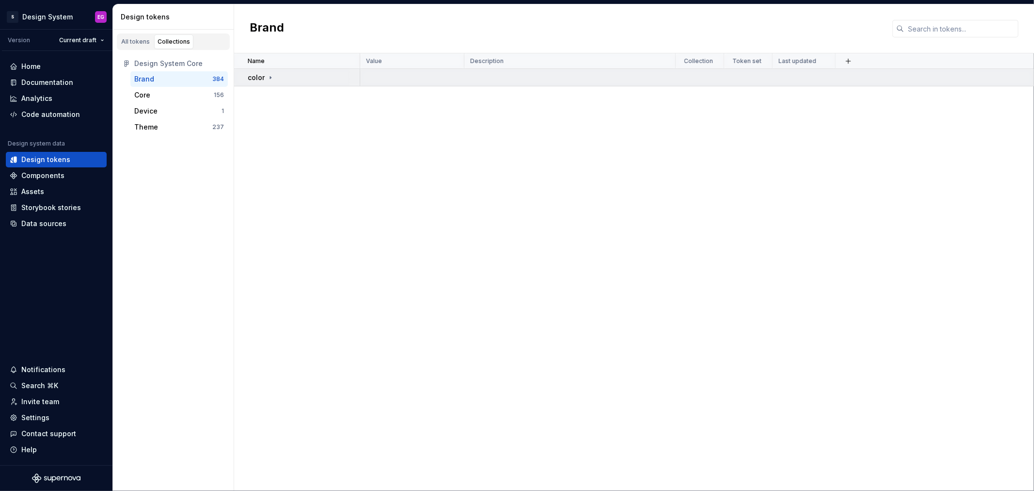
click at [243, 78] on td "color" at bounding box center [297, 77] width 126 height 17
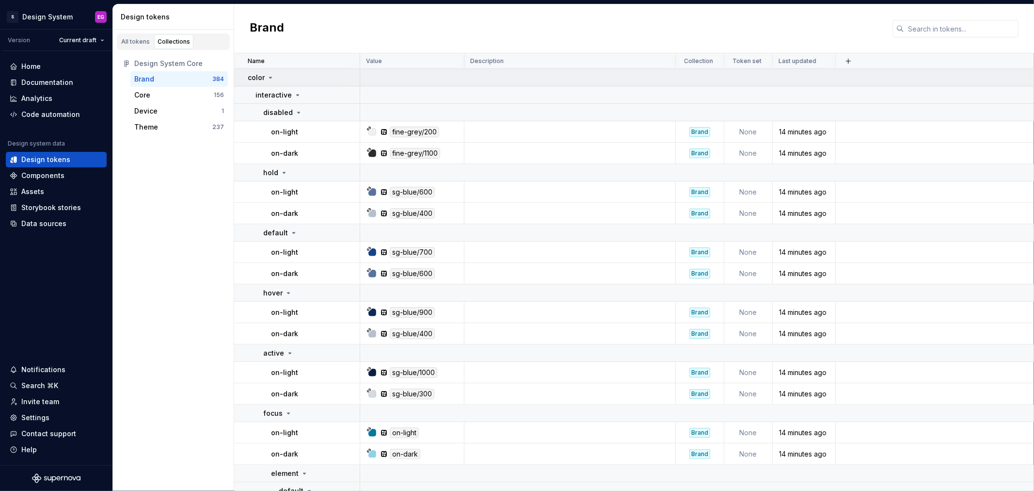
click at [243, 78] on td "color" at bounding box center [297, 77] width 126 height 17
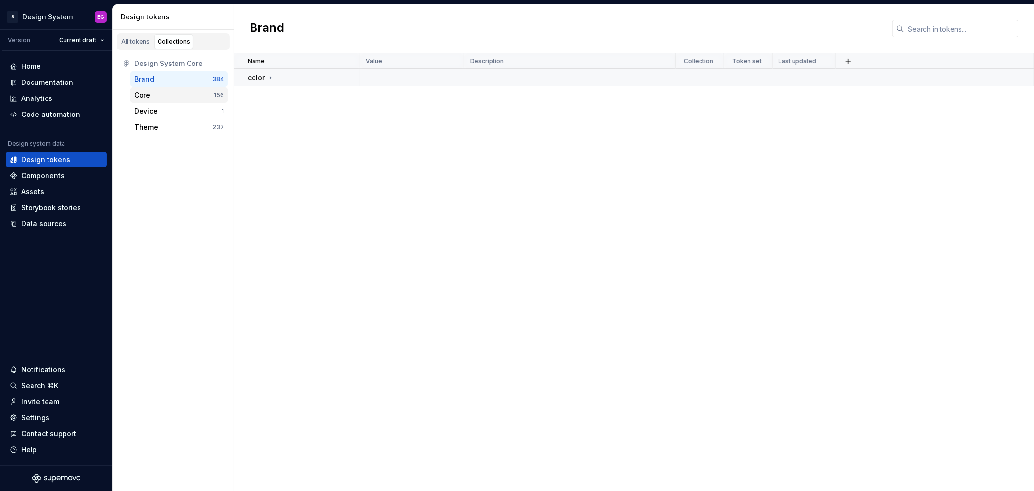
click at [144, 91] on div "Core" at bounding box center [142, 95] width 16 height 10
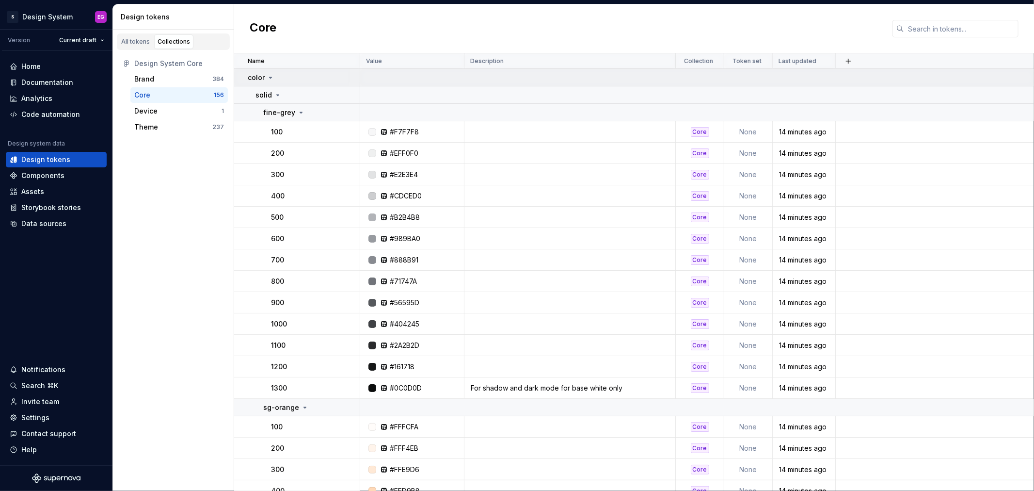
click at [245, 78] on td "color" at bounding box center [297, 77] width 126 height 17
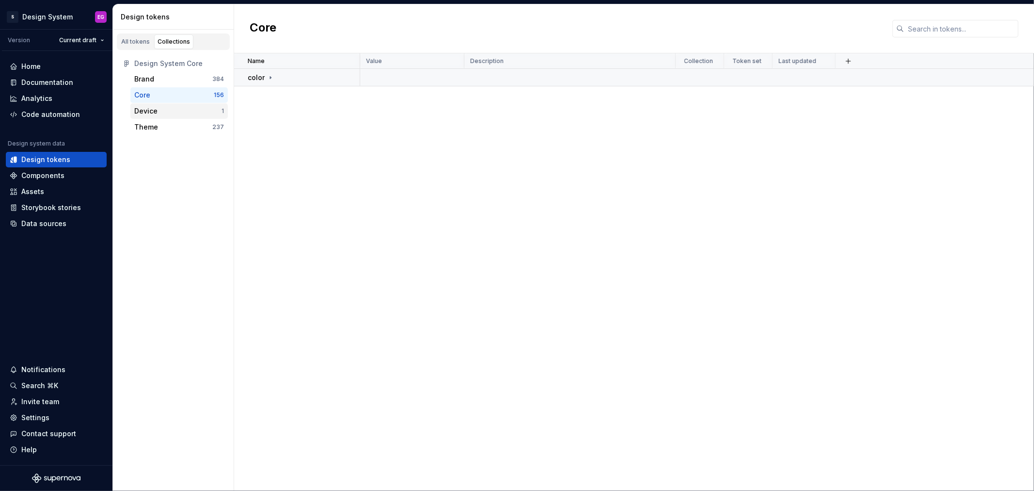
click at [148, 109] on div "Device" at bounding box center [145, 111] width 23 height 10
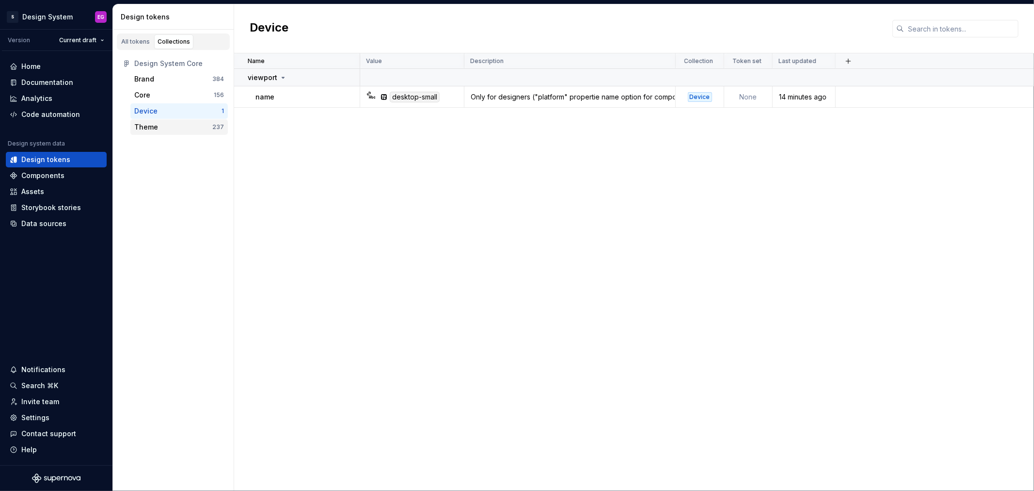
click at [151, 126] on div "Theme" at bounding box center [146, 127] width 24 height 10
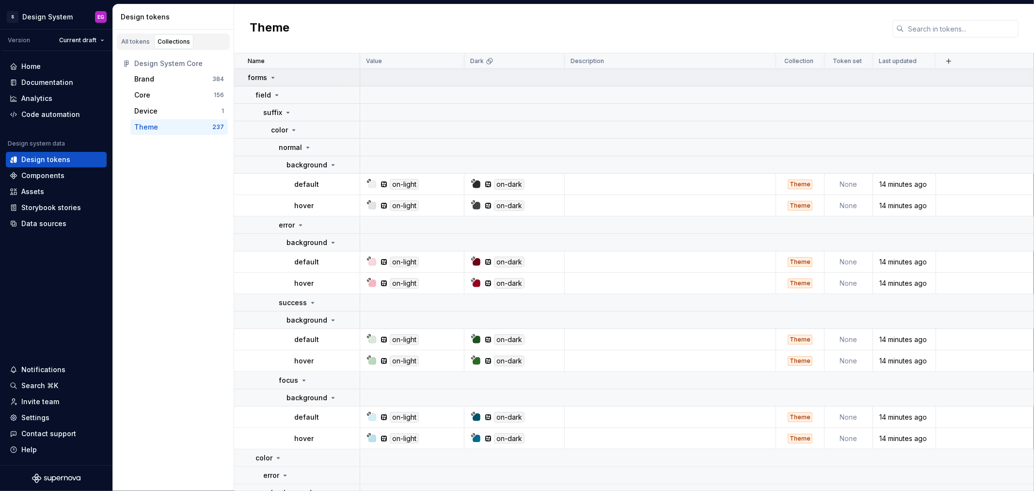
click at [241, 76] on td "forms" at bounding box center [297, 77] width 126 height 17
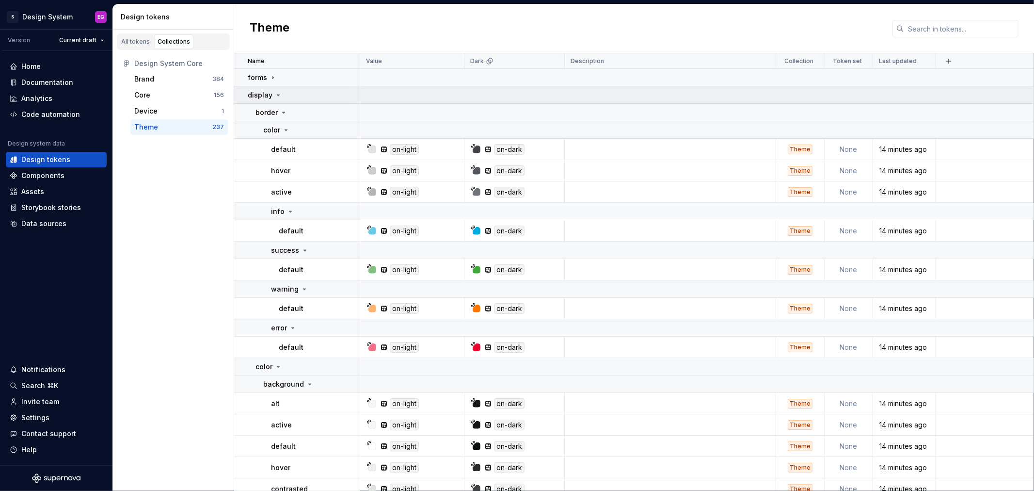
click at [242, 91] on td "display" at bounding box center [297, 94] width 126 height 17
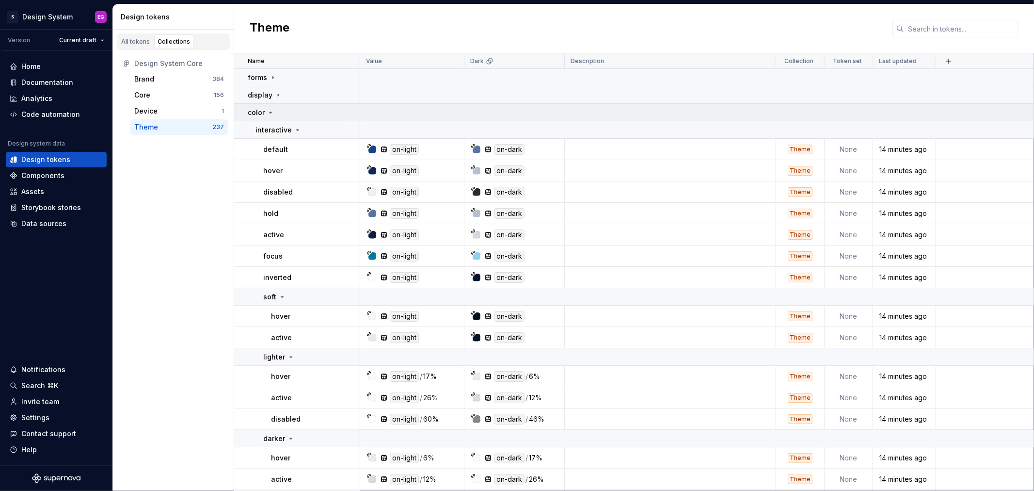
click at [243, 109] on td "color" at bounding box center [297, 112] width 126 height 17
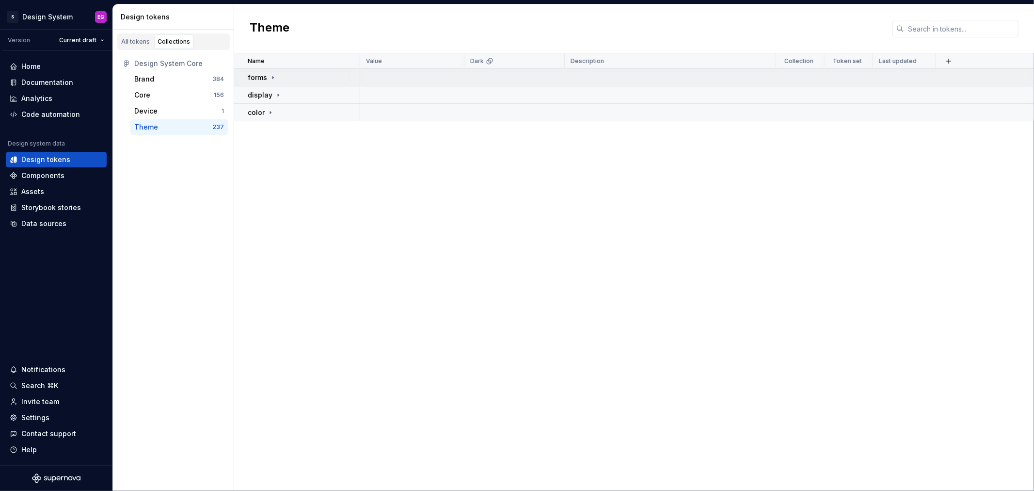
click at [242, 75] on td "forms" at bounding box center [297, 77] width 126 height 17
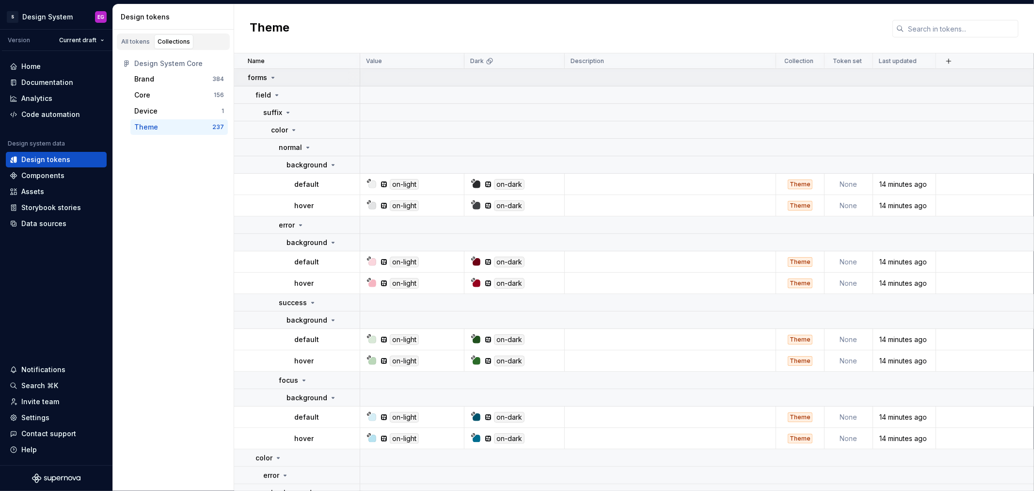
click at [243, 76] on td "forms" at bounding box center [297, 77] width 126 height 17
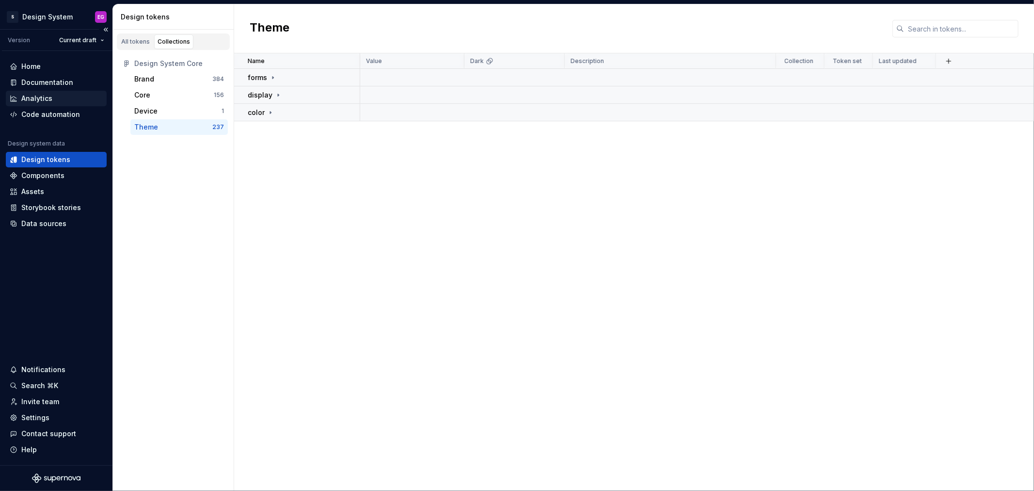
click at [51, 105] on div "Analytics" at bounding box center [56, 99] width 101 height 16
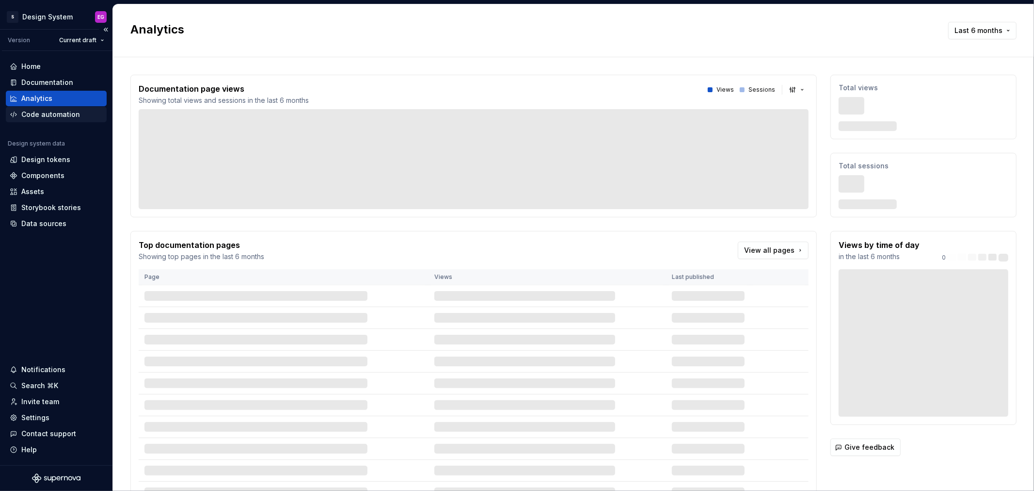
click at [44, 115] on div "Code automation" at bounding box center [50, 115] width 59 height 10
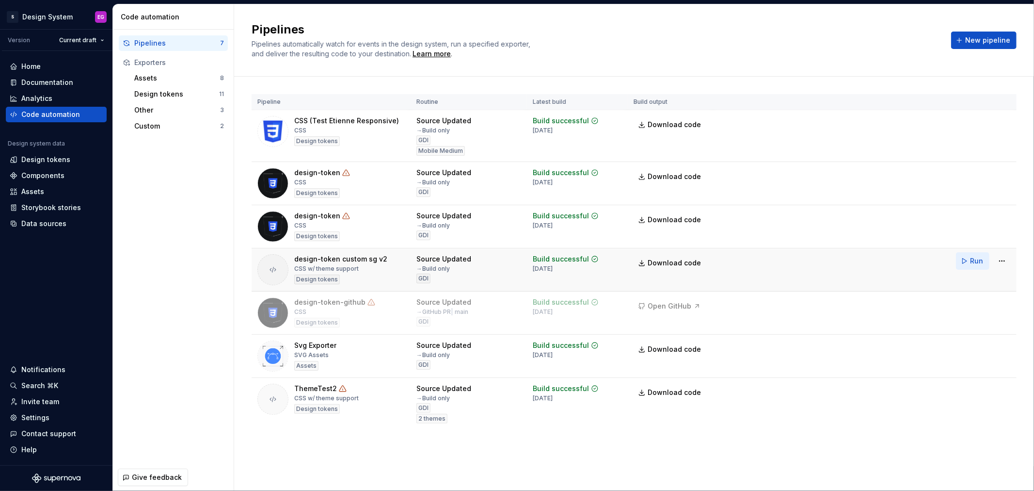
click at [975, 261] on span "Run" at bounding box center [976, 261] width 13 height 10
click at [664, 264] on span "Download code" at bounding box center [674, 263] width 53 height 10
